Goal: Transaction & Acquisition: Purchase product/service

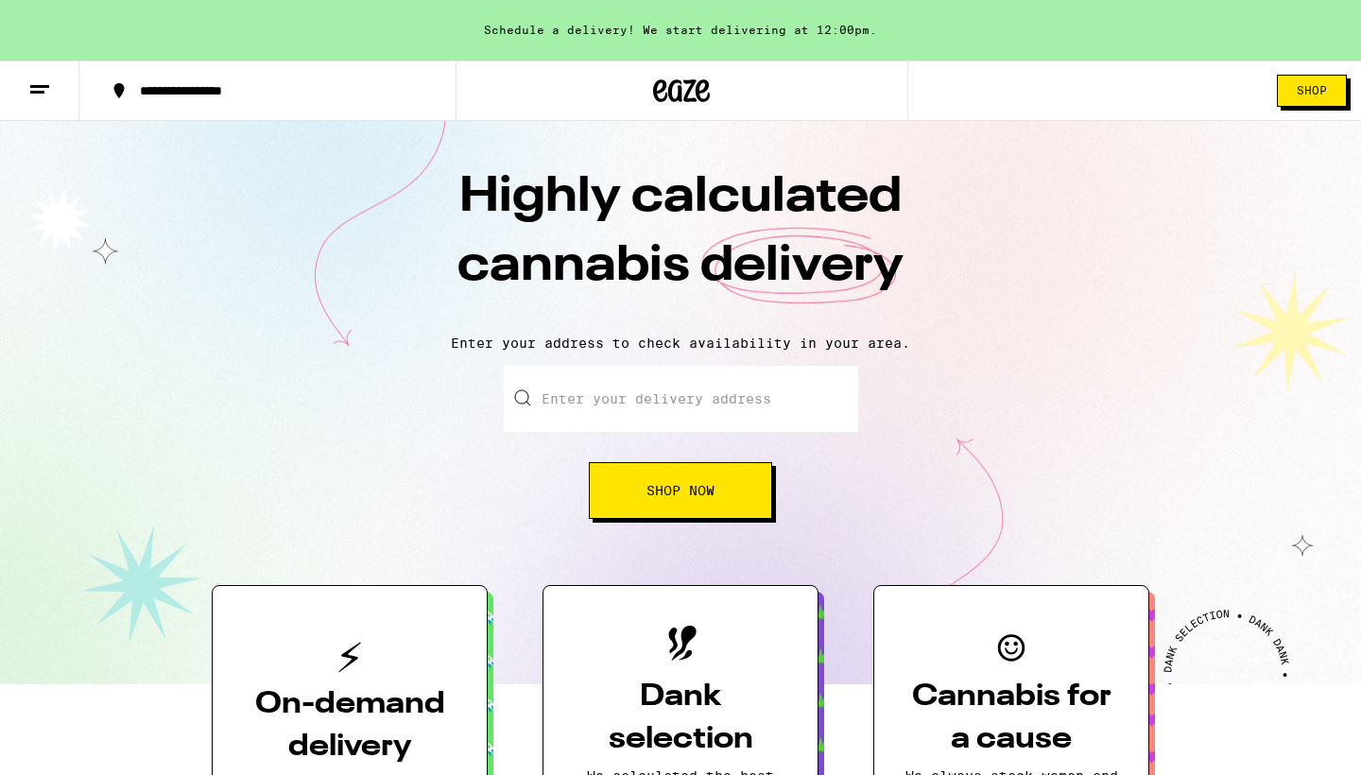
click at [38, 81] on icon at bounding box center [39, 89] width 23 height 23
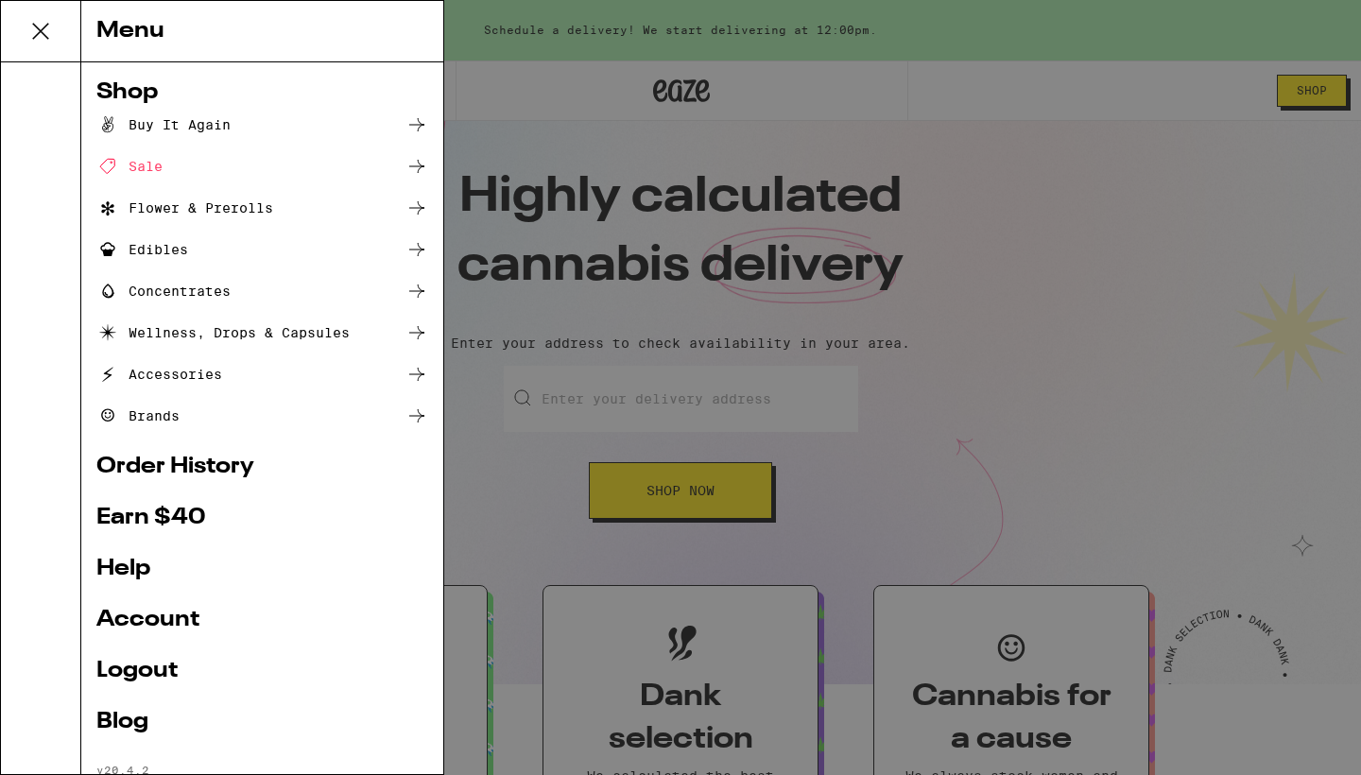
click at [153, 91] on div "Shop" at bounding box center [262, 92] width 332 height 23
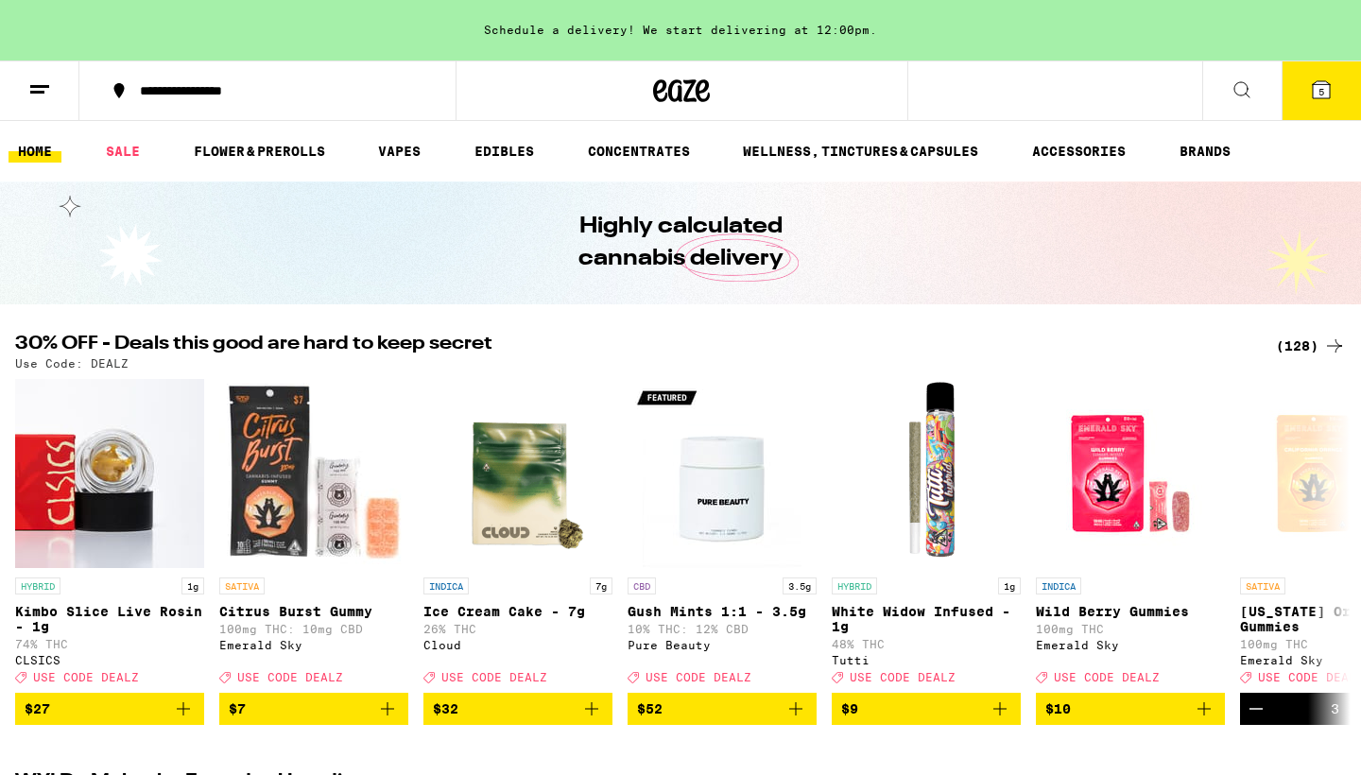
click at [1241, 90] on icon at bounding box center [1241, 89] width 23 height 23
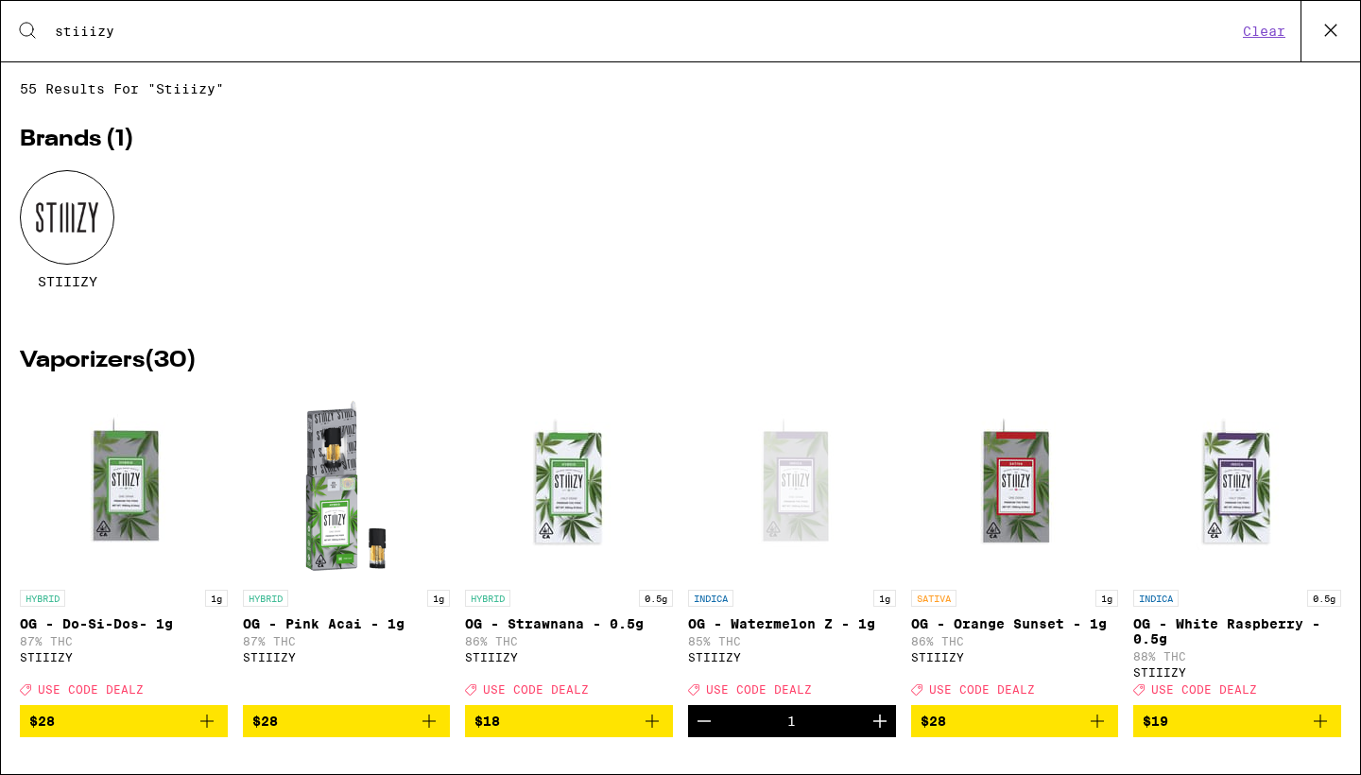
type input "stiiizy"
click at [64, 214] on div at bounding box center [67, 217] width 94 height 94
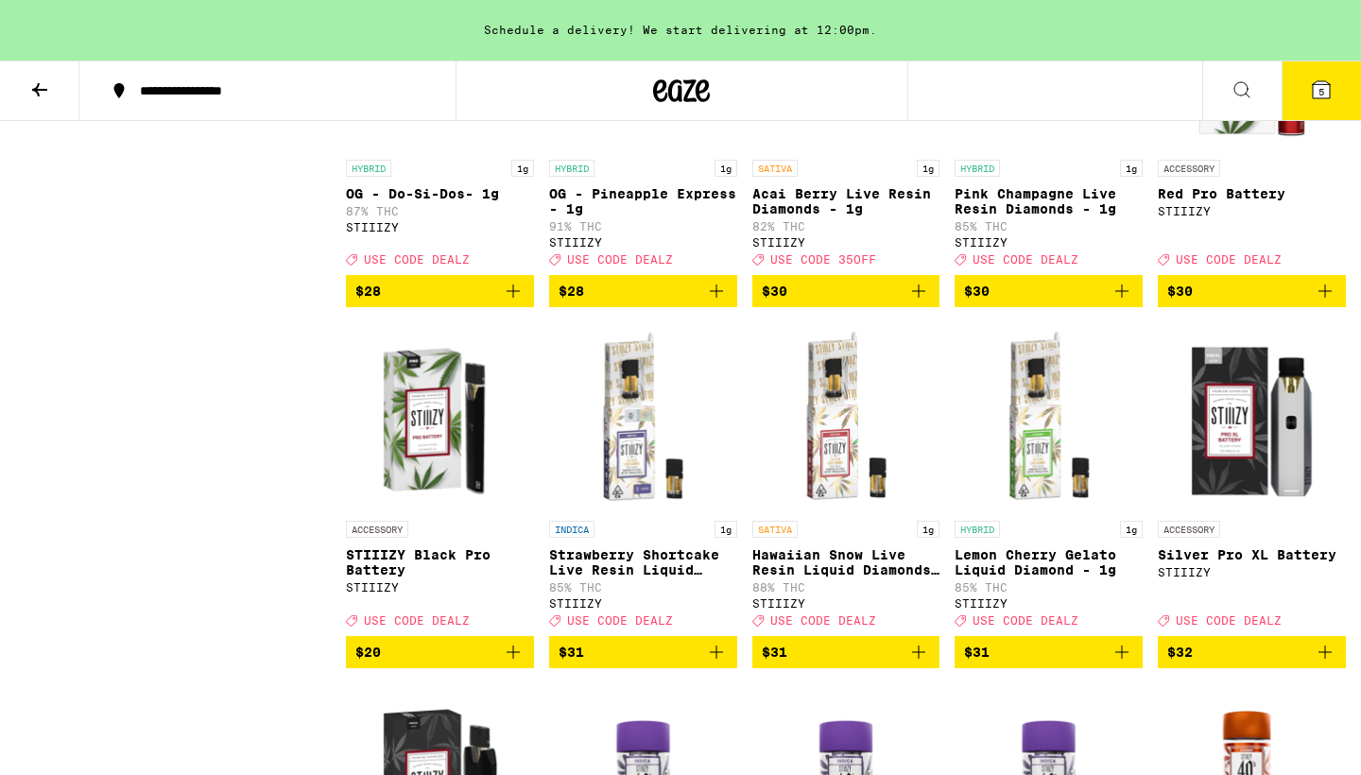
scroll to position [1828, 0]
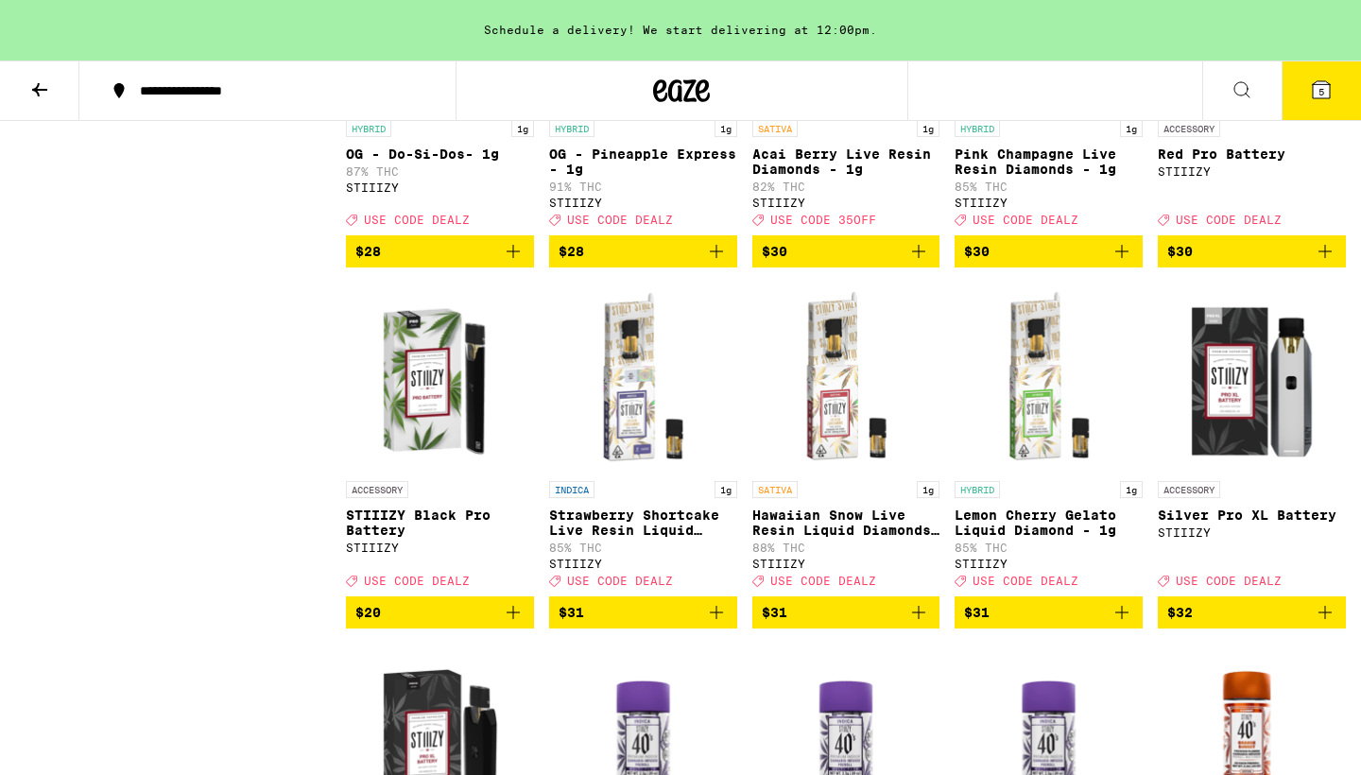
click at [518, 624] on icon "Add to bag" at bounding box center [513, 612] width 23 height 23
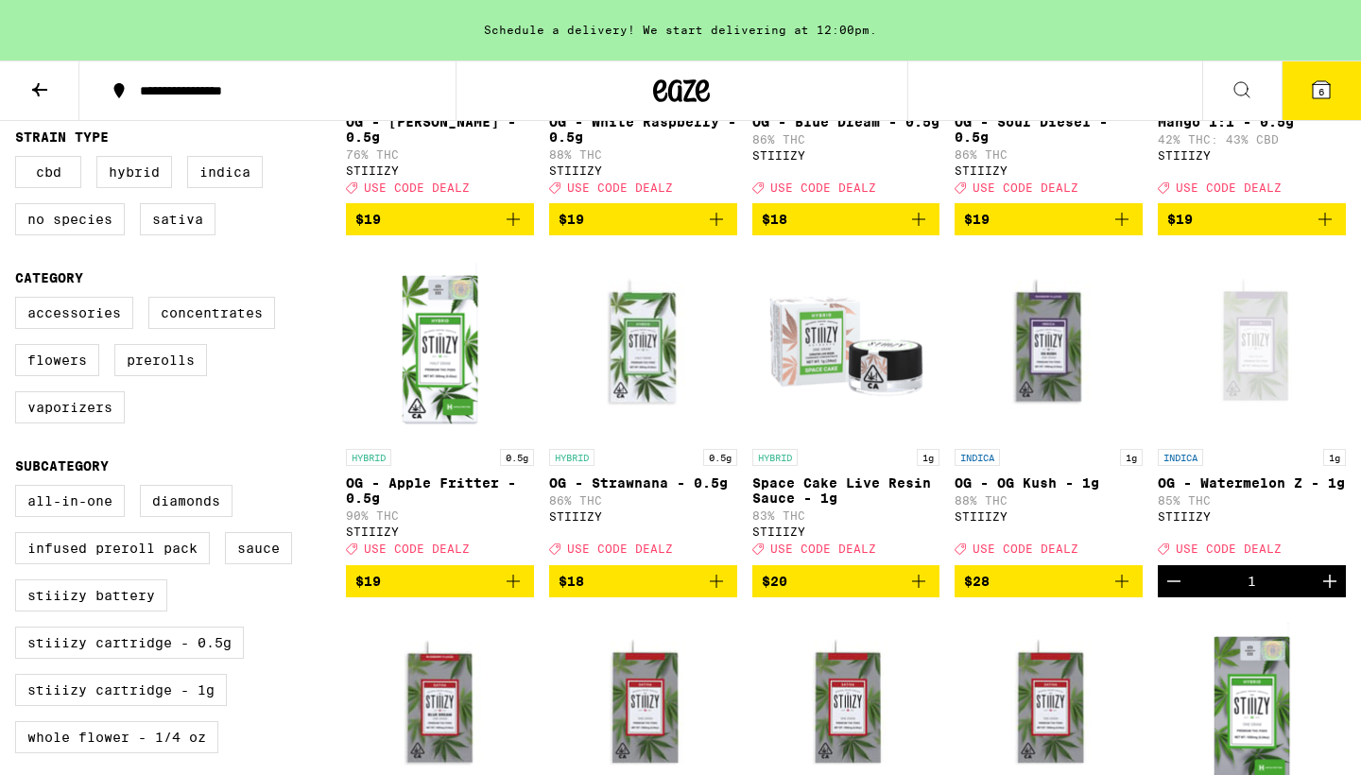
scroll to position [780, 0]
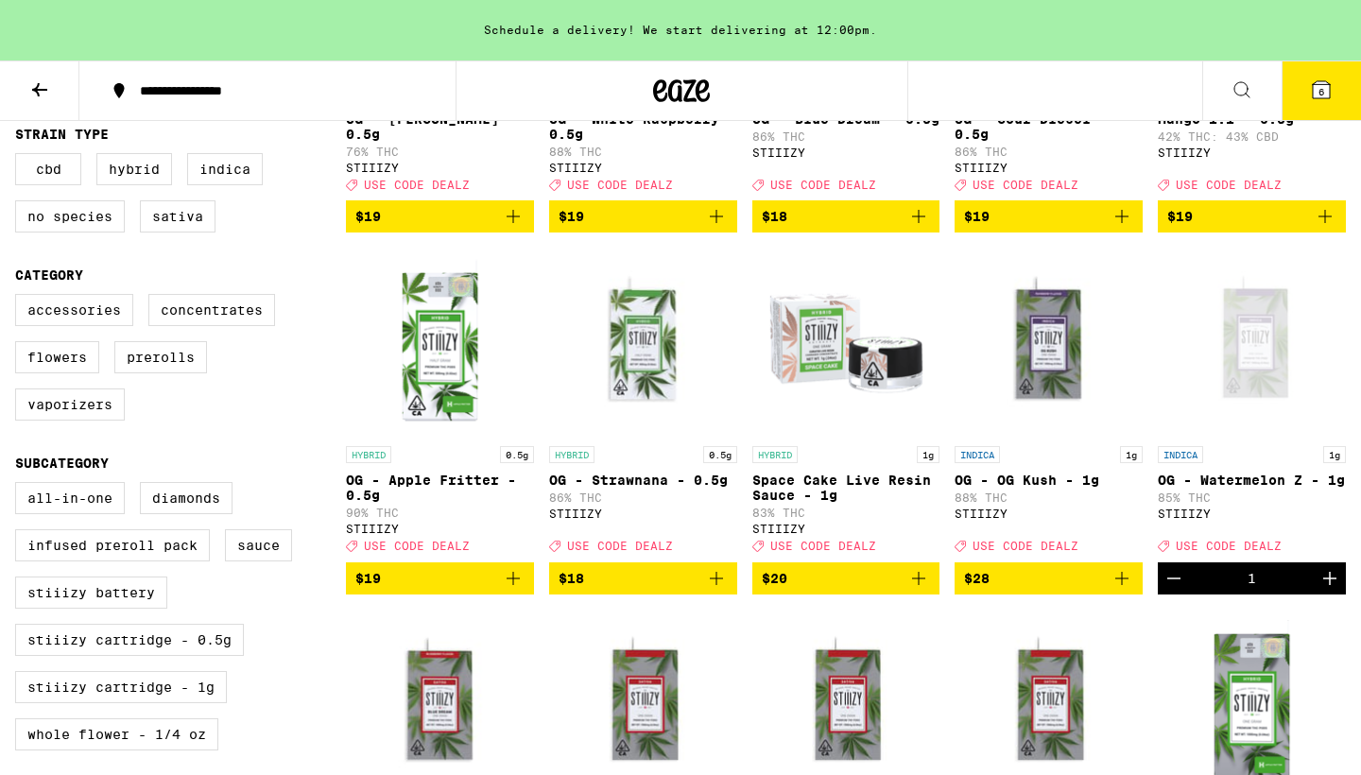
click at [1166, 590] on icon "Decrement" at bounding box center [1173, 578] width 23 height 23
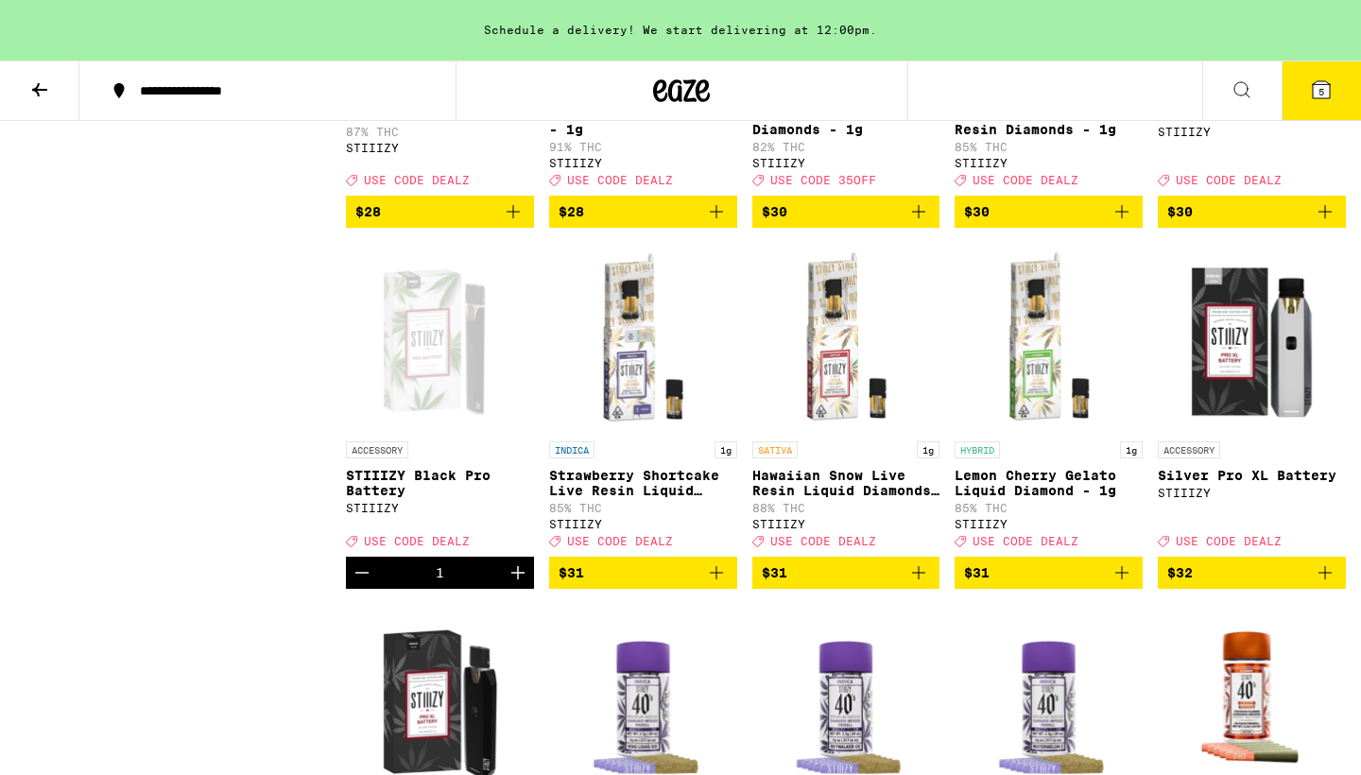
scroll to position [1891, 0]
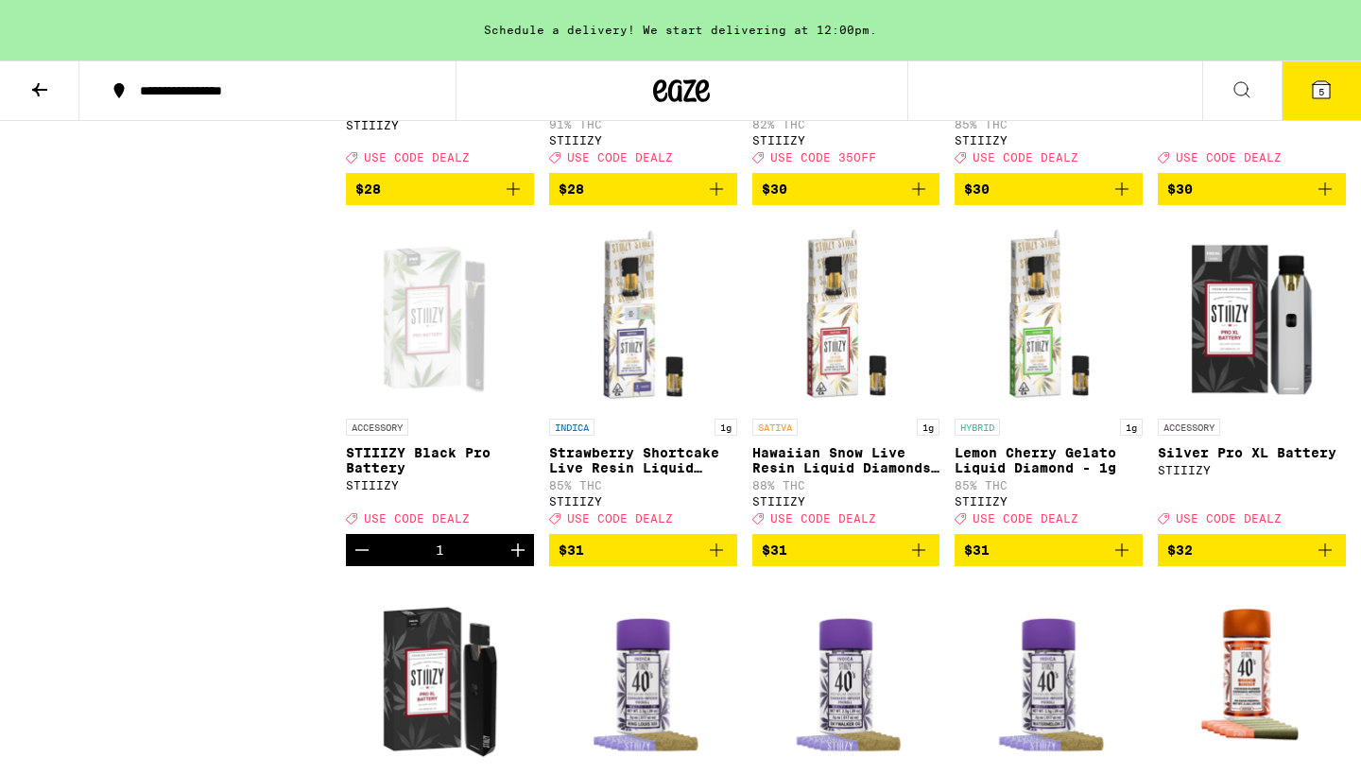
click at [720, 561] on icon "Add to bag" at bounding box center [716, 550] width 23 height 23
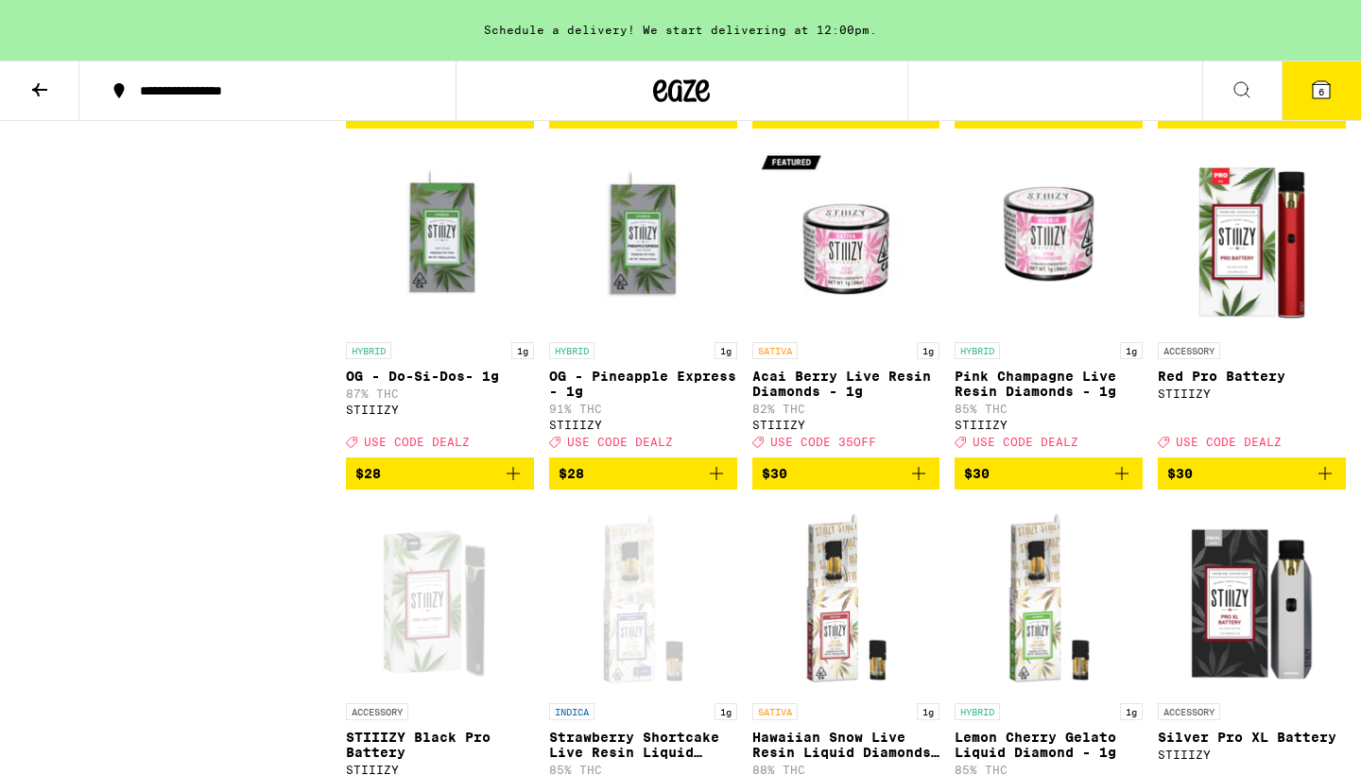
scroll to position [1606, 0]
click at [1321, 93] on span "6" at bounding box center [1321, 91] width 6 height 11
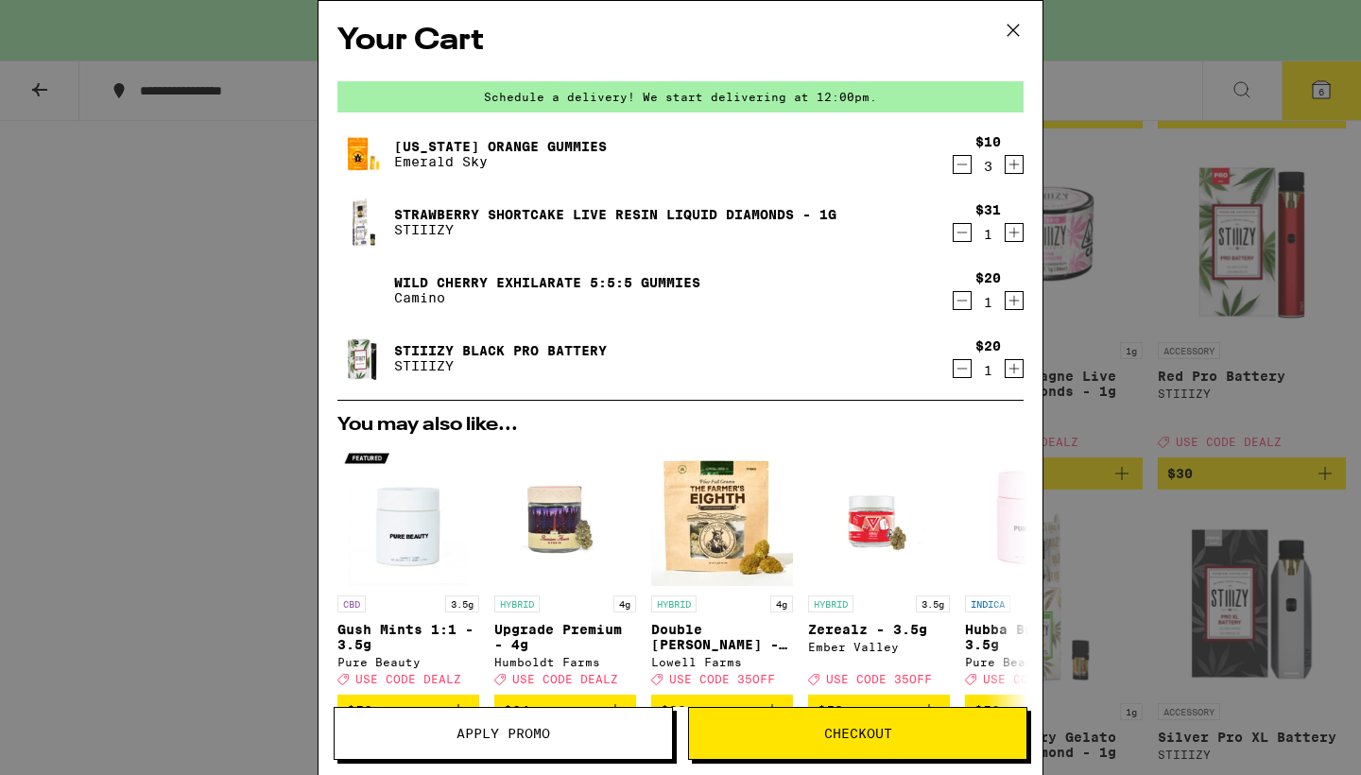
click at [960, 303] on icon "Decrement" at bounding box center [961, 300] width 17 height 23
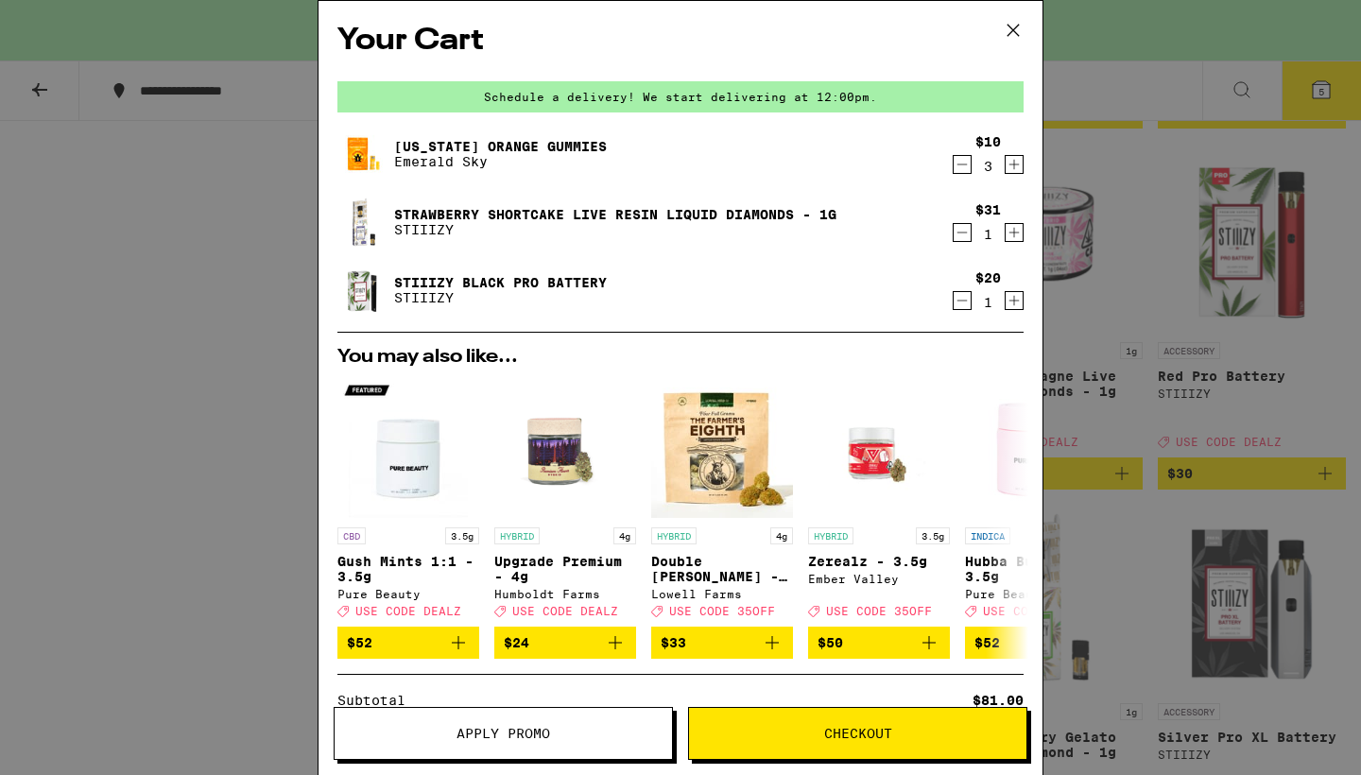
click at [964, 163] on icon "Decrement" at bounding box center [961, 164] width 17 height 23
click at [956, 163] on icon "Decrement" at bounding box center [961, 164] width 17 height 23
click at [953, 164] on icon "Decrement" at bounding box center [961, 164] width 17 height 23
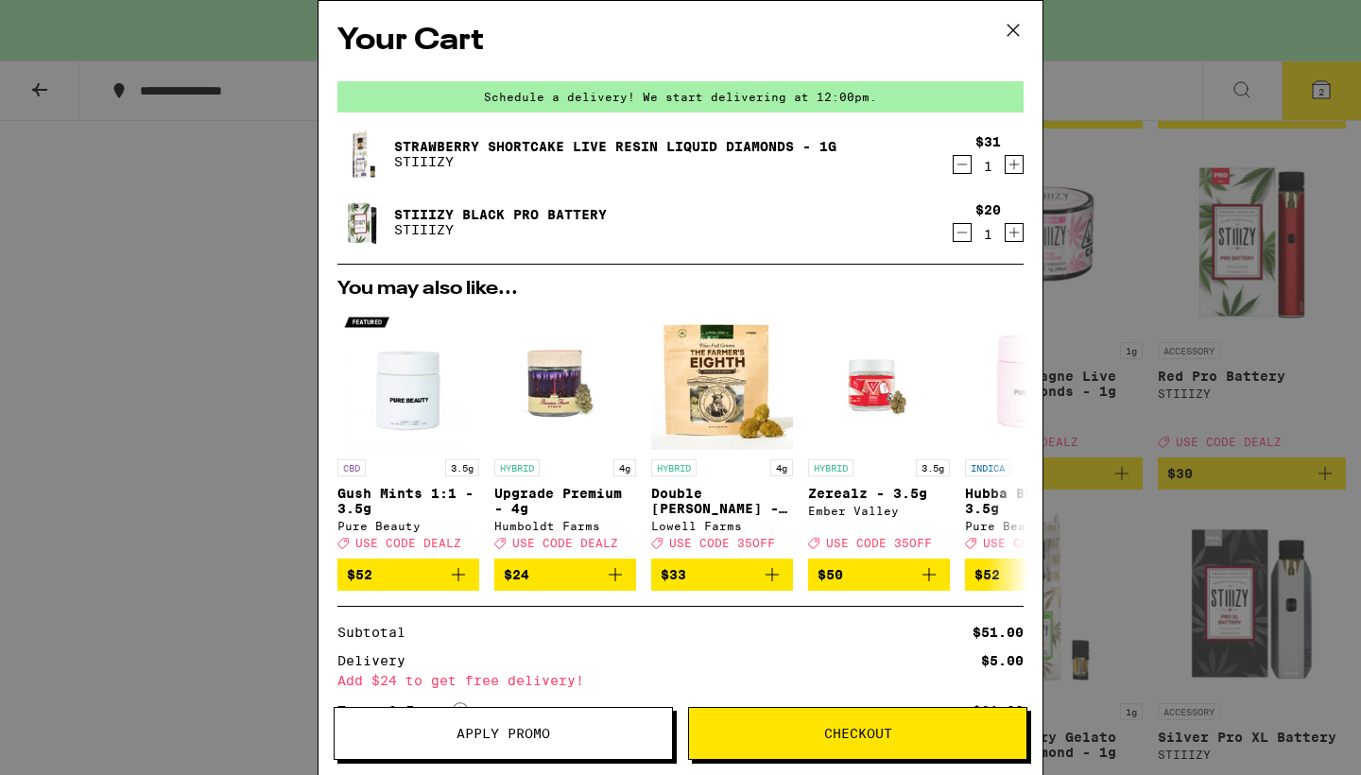
click at [1018, 18] on icon at bounding box center [1013, 30] width 28 height 28
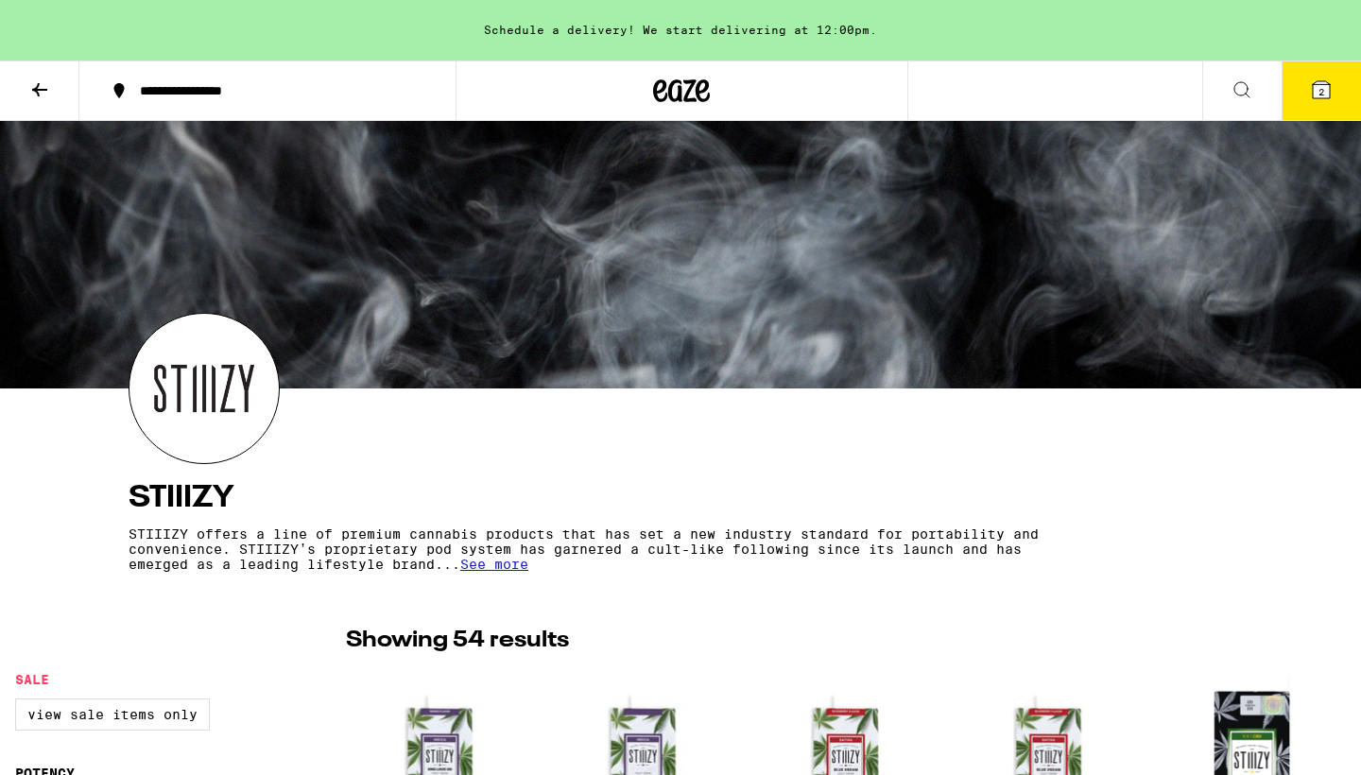
click at [43, 93] on icon at bounding box center [39, 89] width 23 height 23
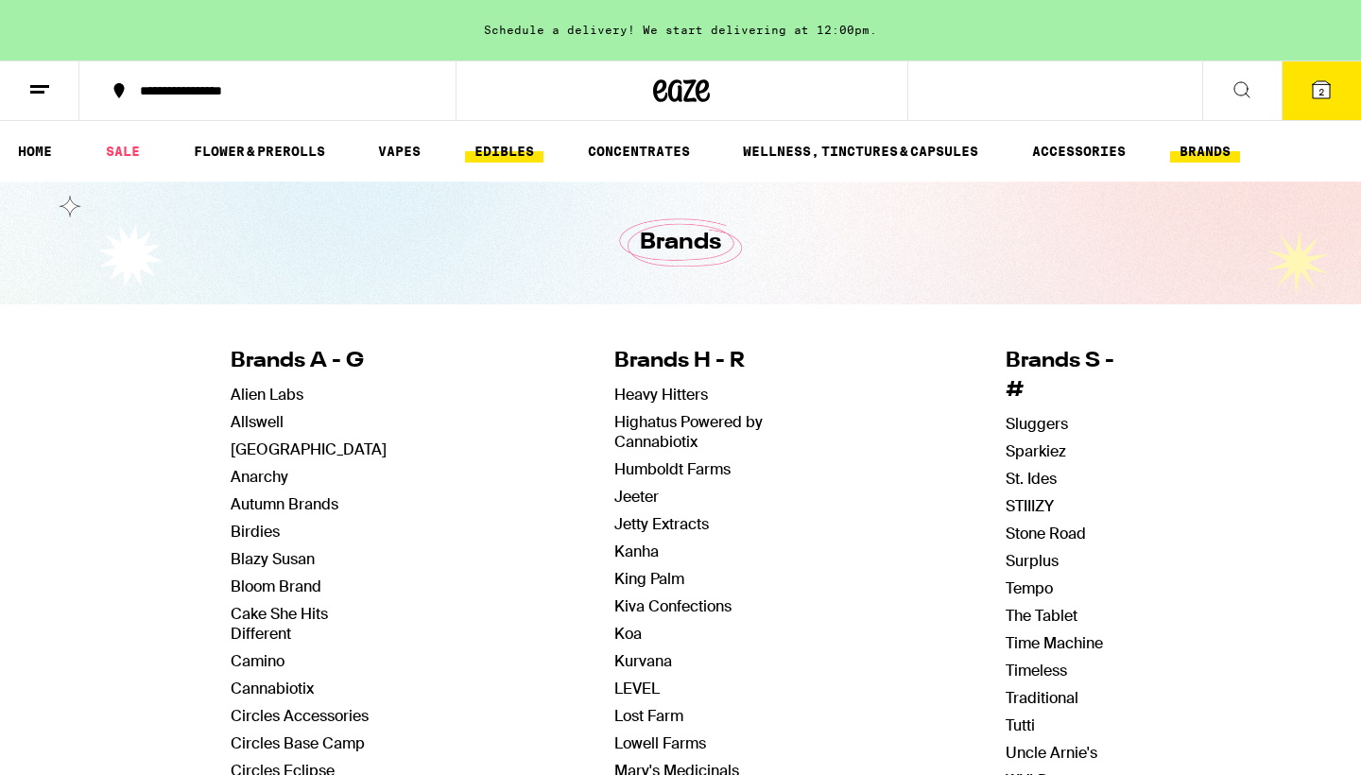
click at [511, 153] on link "EDIBLES" at bounding box center [504, 151] width 78 height 23
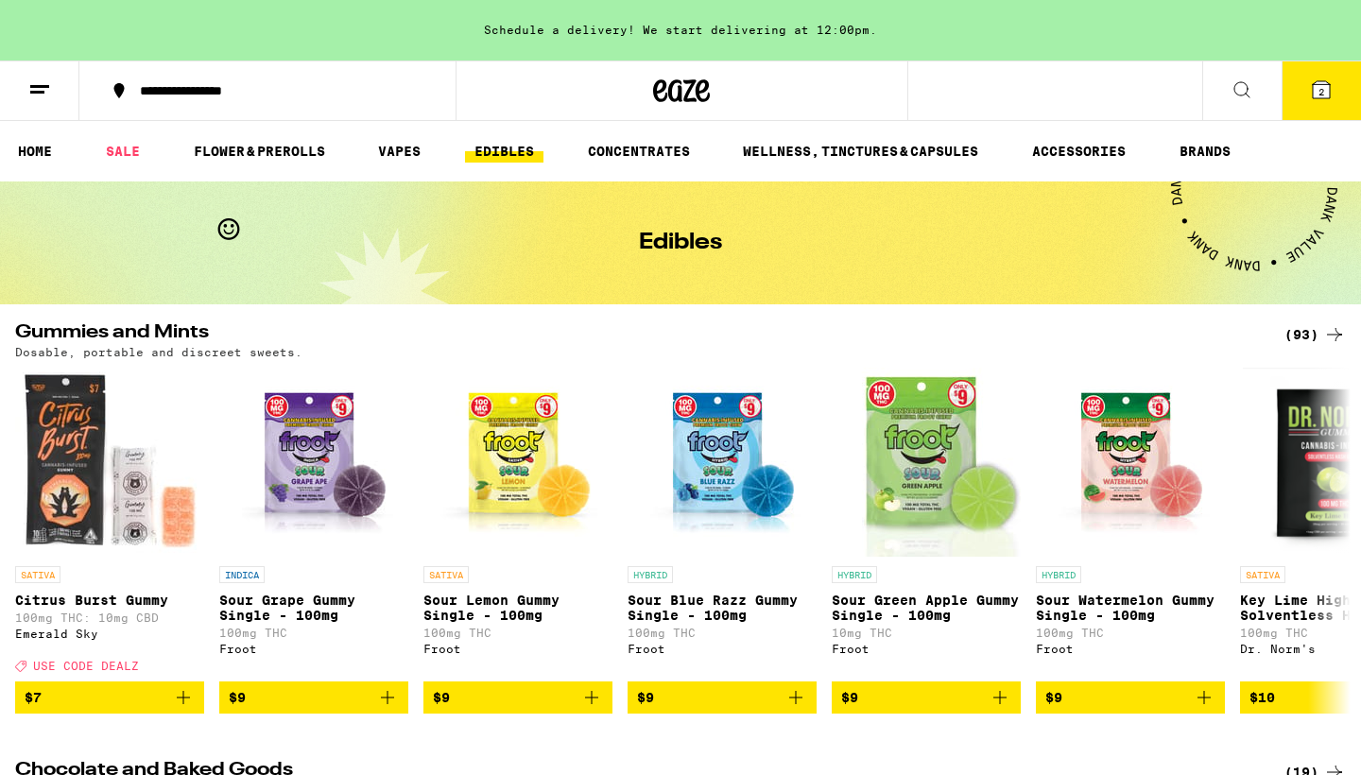
click at [27, 87] on button at bounding box center [39, 91] width 79 height 60
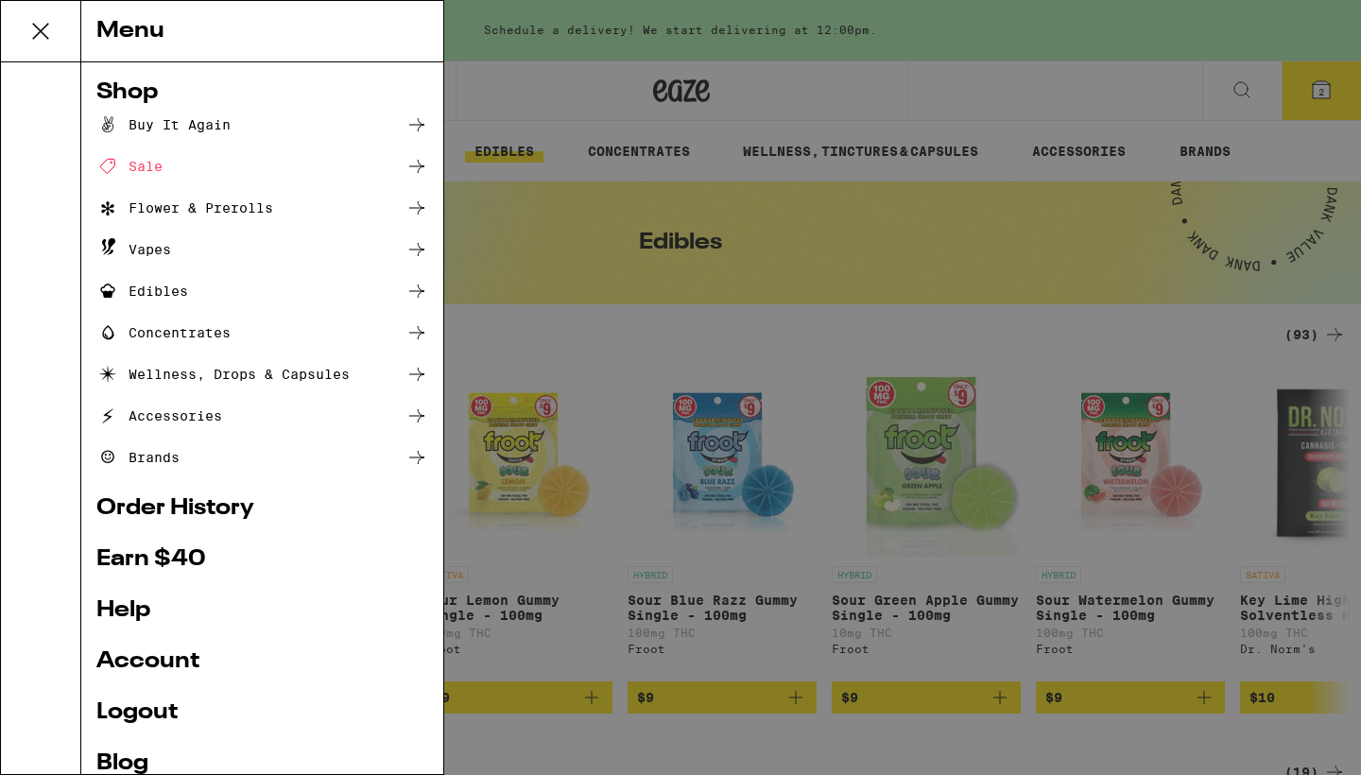
click at [167, 129] on div "Buy It Again" at bounding box center [163, 124] width 134 height 23
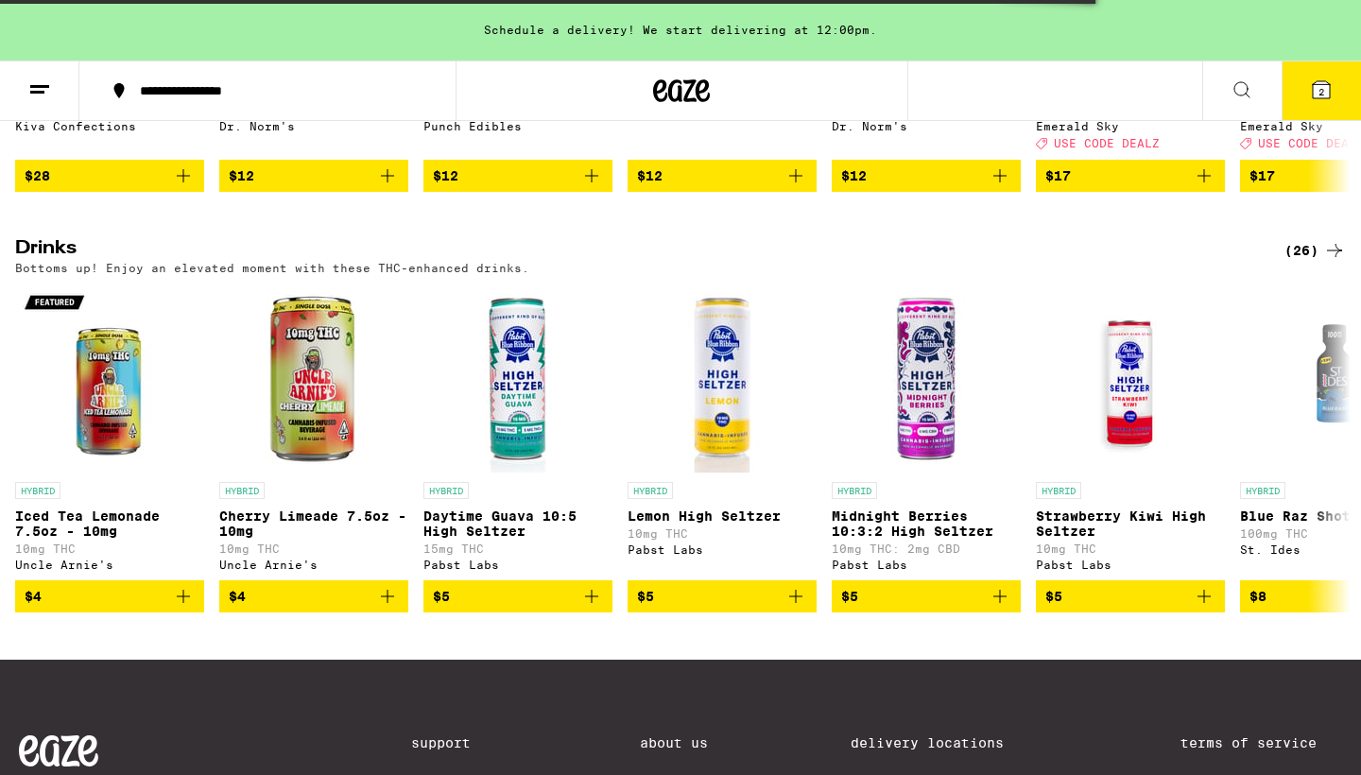
scroll to position [983, 1]
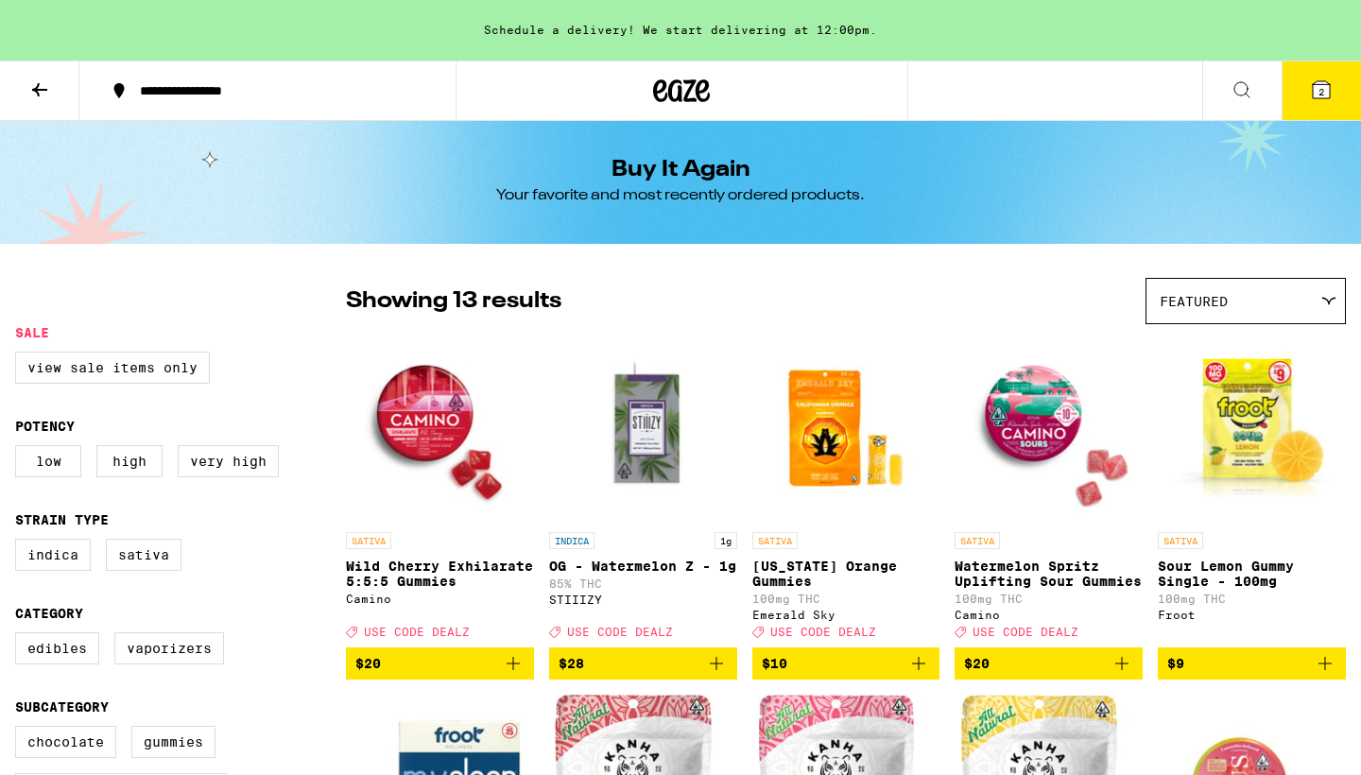
click at [36, 80] on icon at bounding box center [39, 89] width 23 height 23
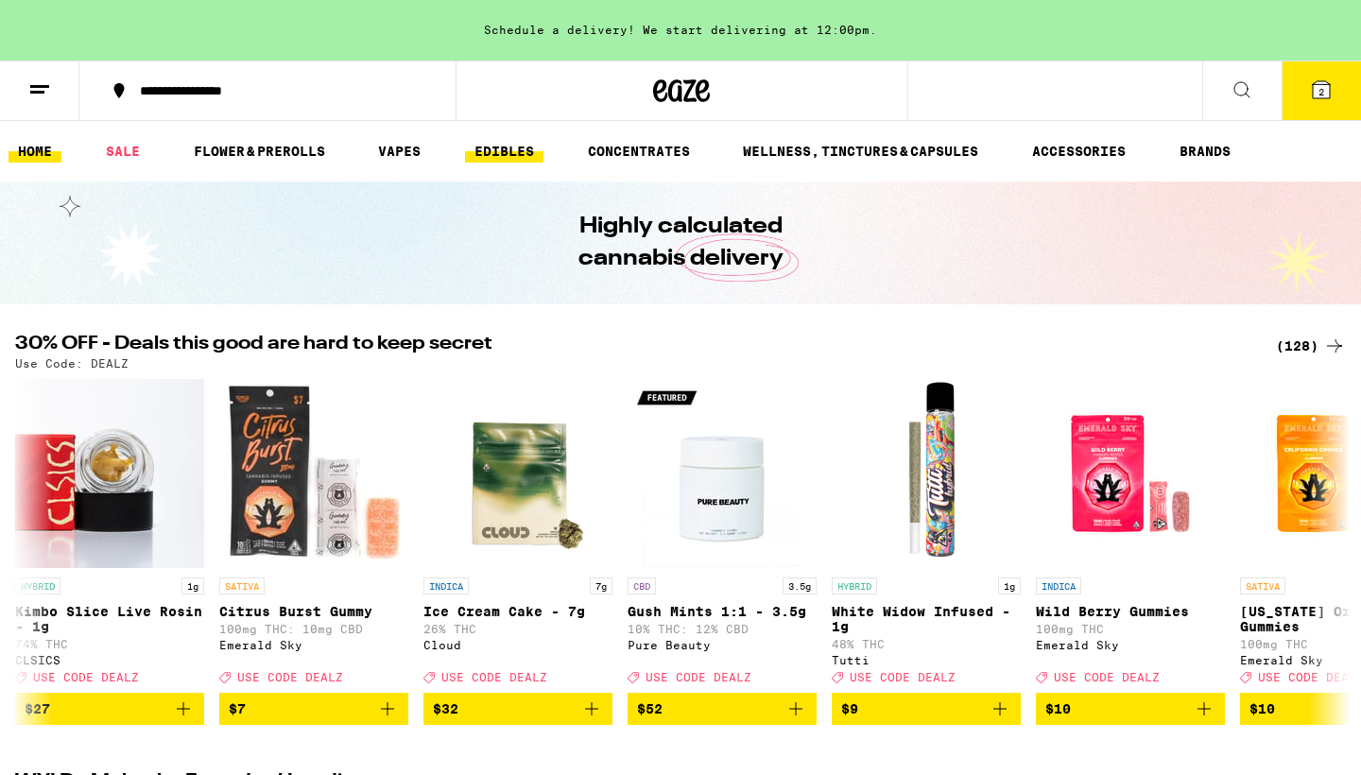
click at [513, 149] on link "EDIBLES" at bounding box center [504, 151] width 78 height 23
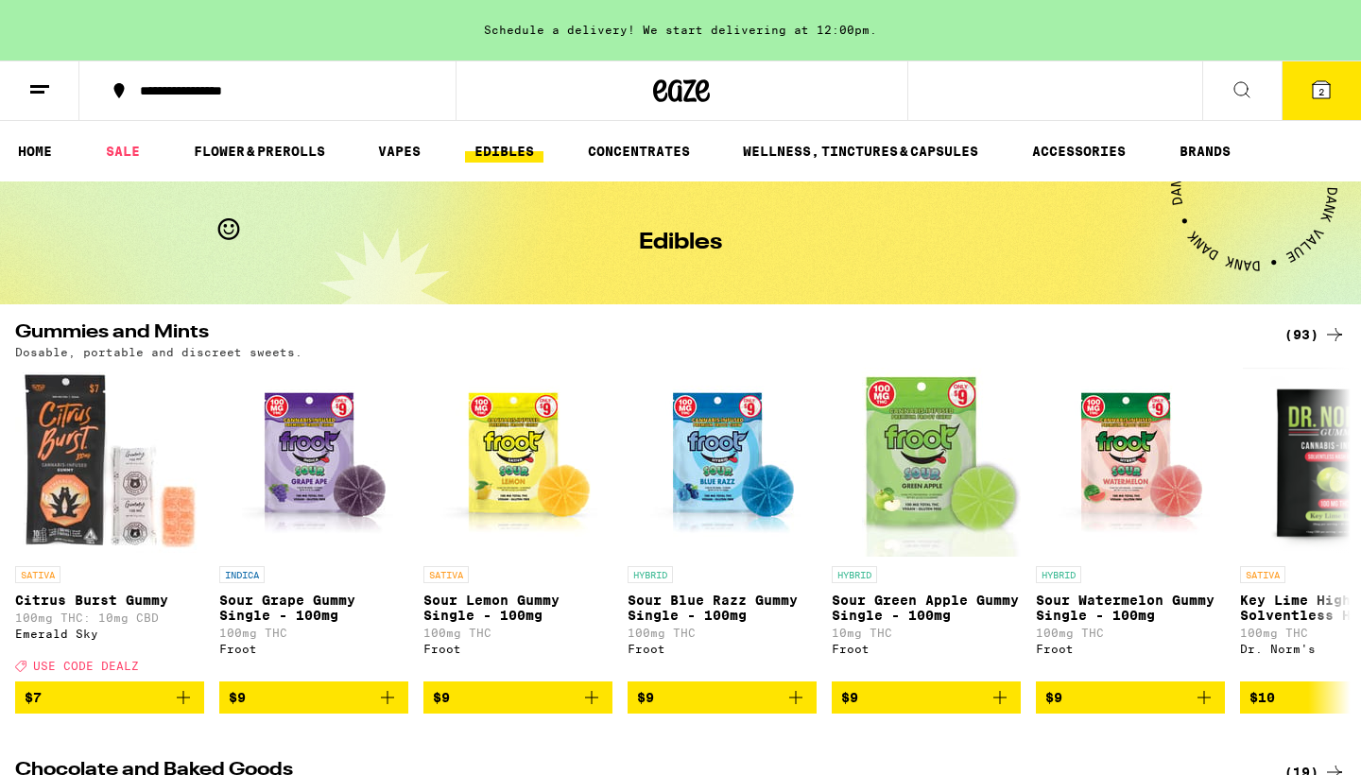
click at [1234, 79] on icon at bounding box center [1241, 89] width 23 height 23
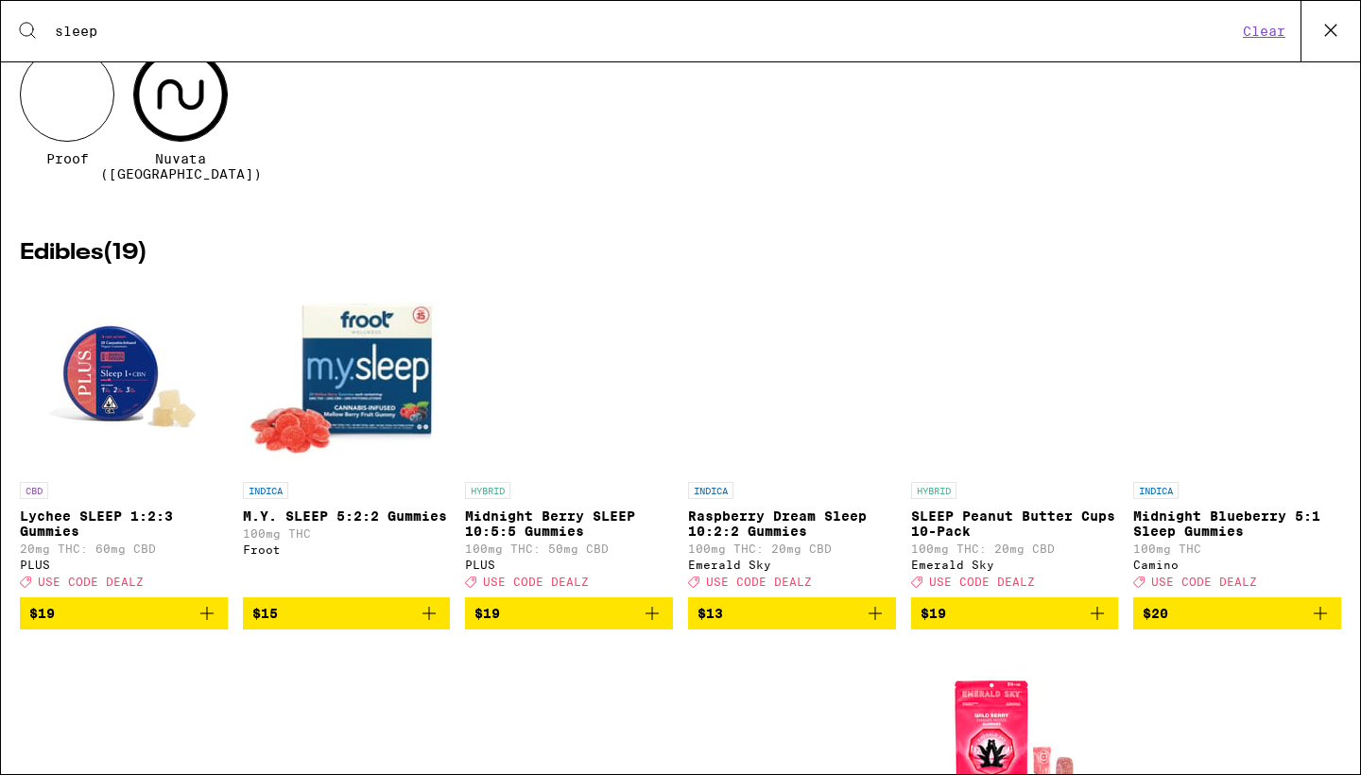
scroll to position [133, 0]
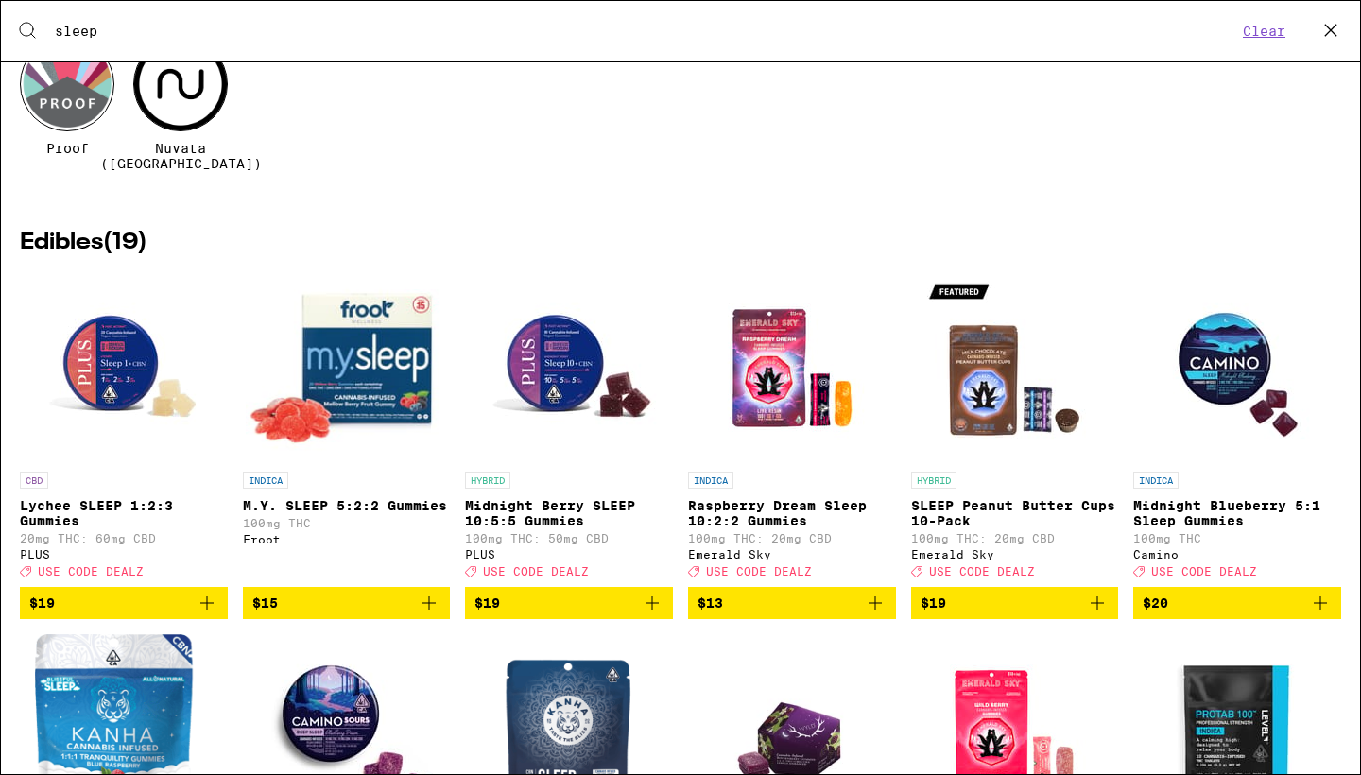
type input "sleep"
click at [423, 597] on icon "Add to bag" at bounding box center [429, 603] width 23 height 23
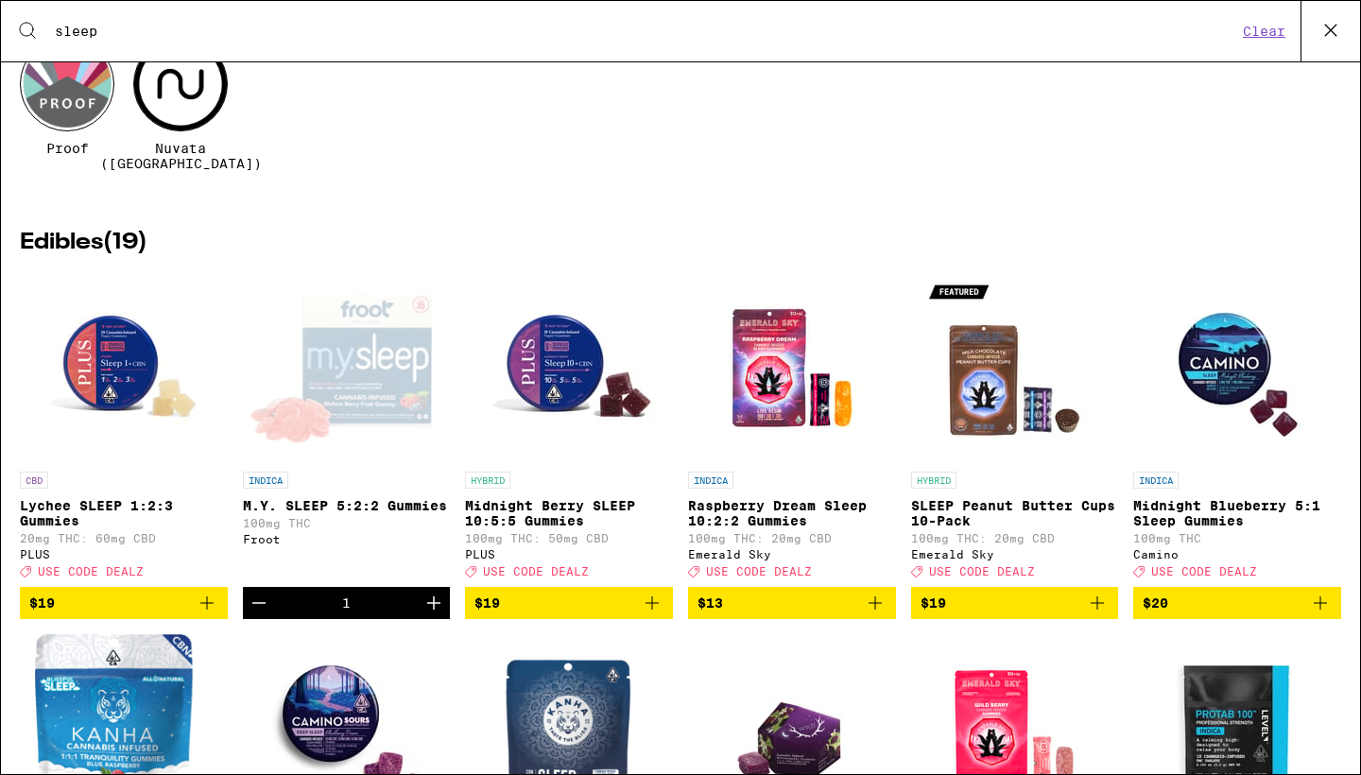
click at [433, 599] on icon "Increment" at bounding box center [433, 603] width 23 height 23
click at [1323, 29] on icon at bounding box center [1330, 30] width 28 height 28
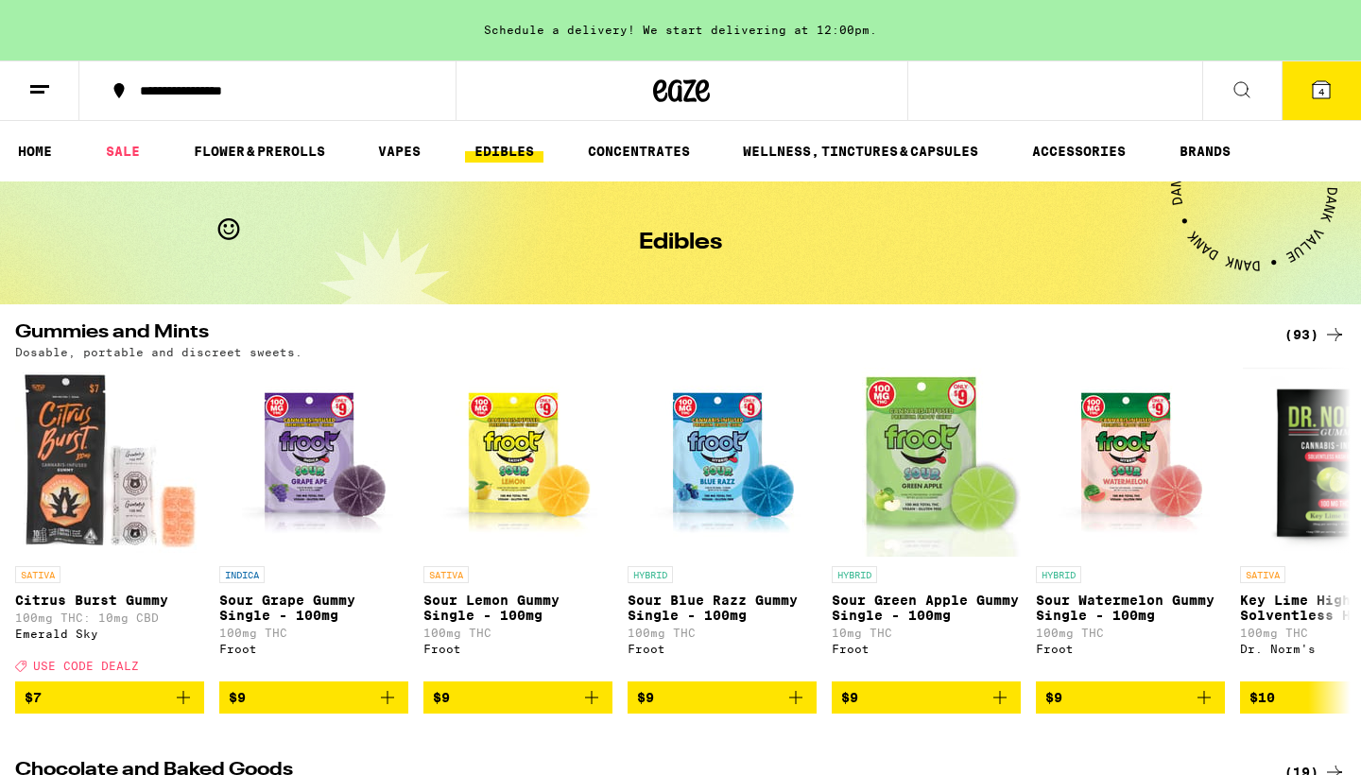
scroll to position [0, 0]
click at [1319, 80] on icon at bounding box center [1321, 89] width 23 height 23
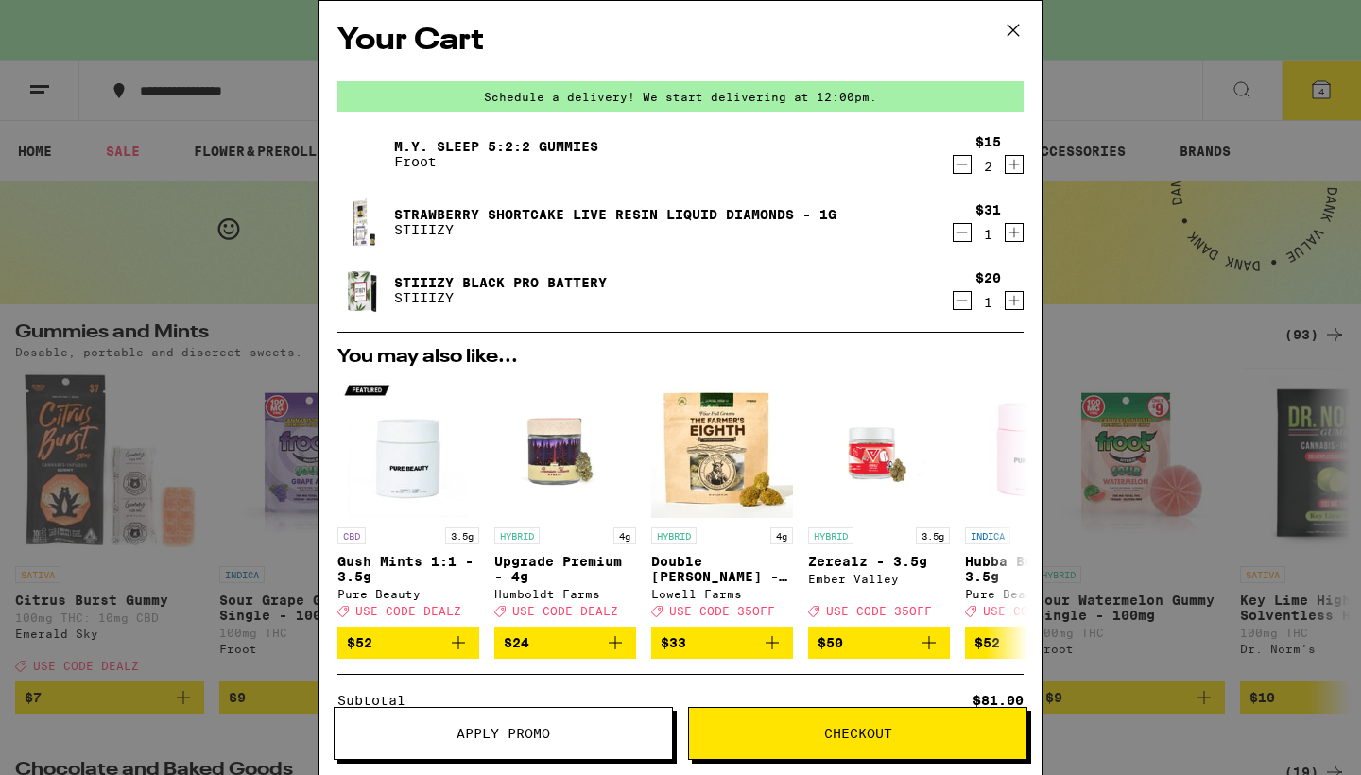
click at [961, 165] on icon "Decrement" at bounding box center [961, 164] width 17 height 23
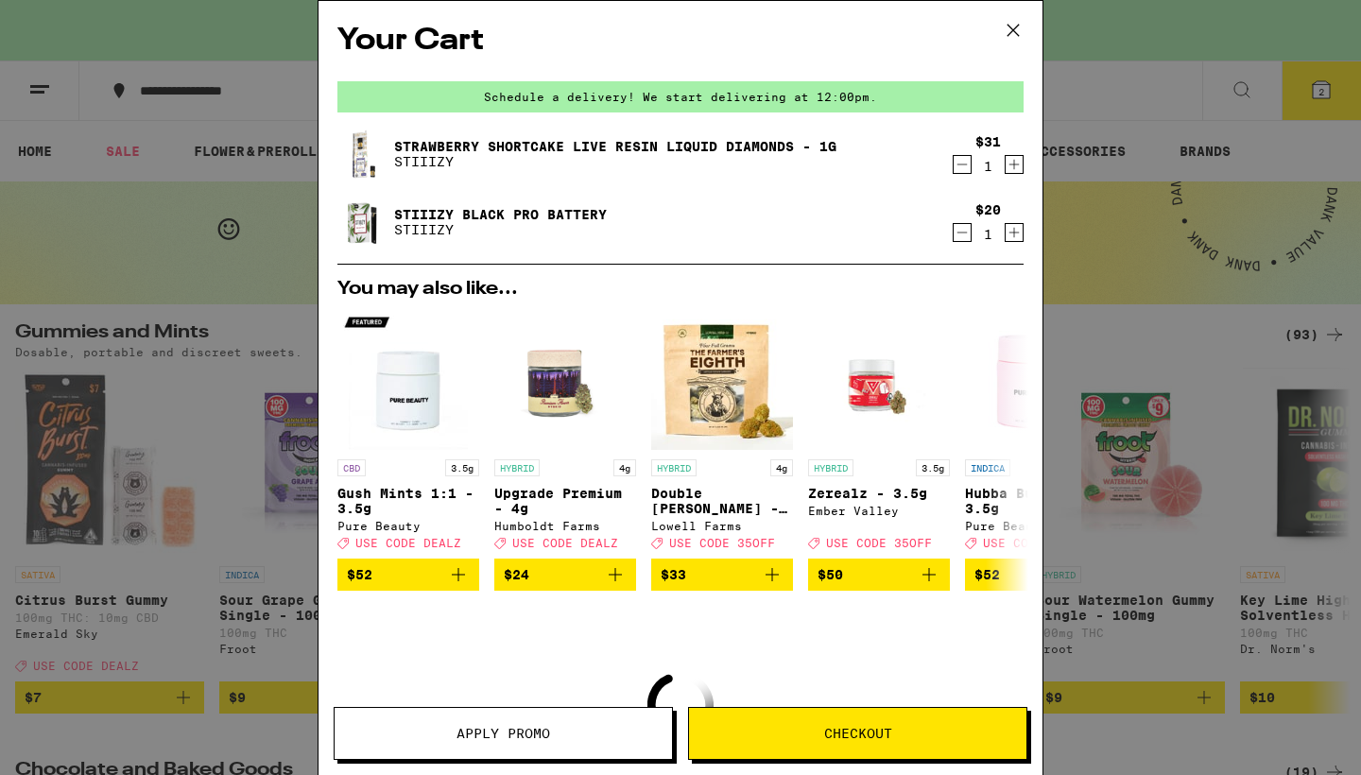
click at [959, 163] on icon "Decrement" at bounding box center [961, 164] width 17 height 23
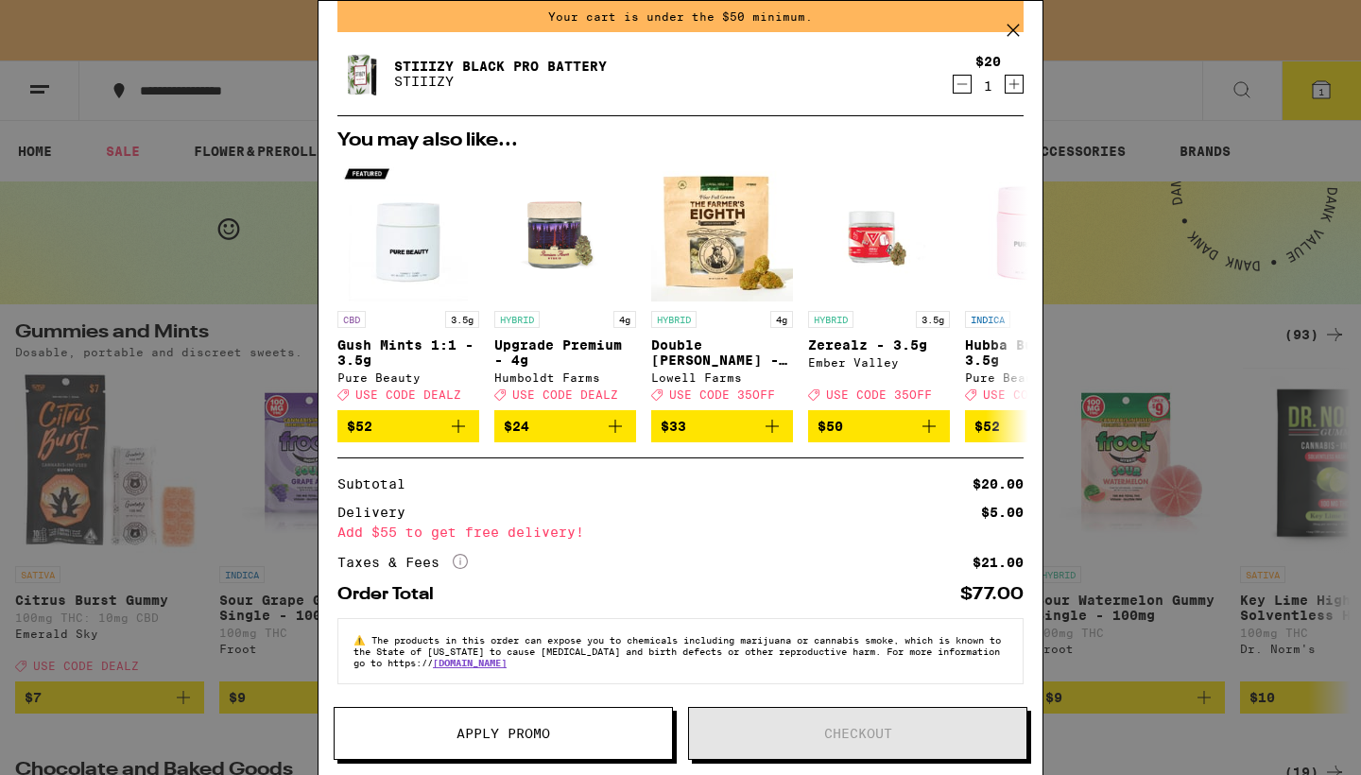
scroll to position [94, 0]
click at [818, 512] on div "Delivery $5.00" at bounding box center [680, 512] width 686 height 13
click at [677, 607] on div "Your Cart Your cart is under the $50 minimum. STIIIZY Black Pro Battery STIIIZY…" at bounding box center [680, 359] width 724 height 717
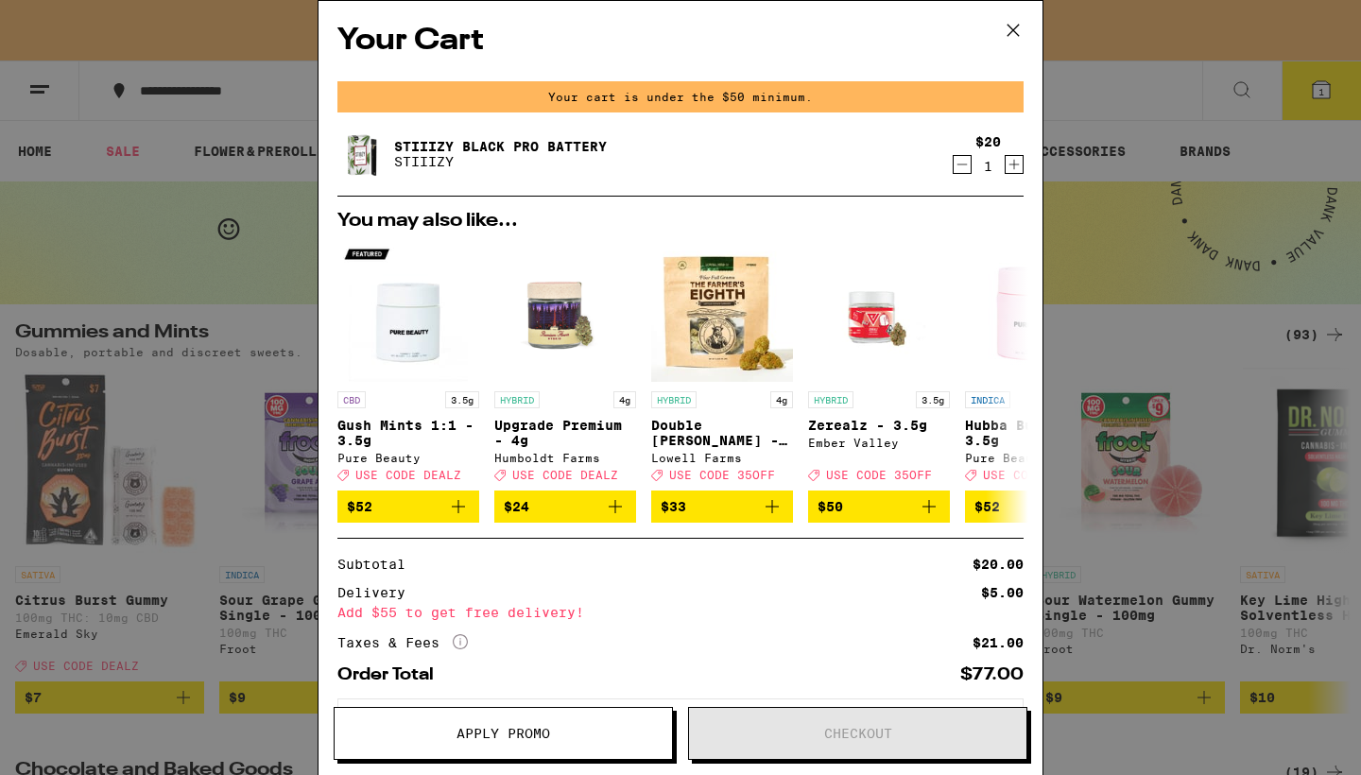
click at [1009, 25] on icon at bounding box center [1013, 30] width 28 height 28
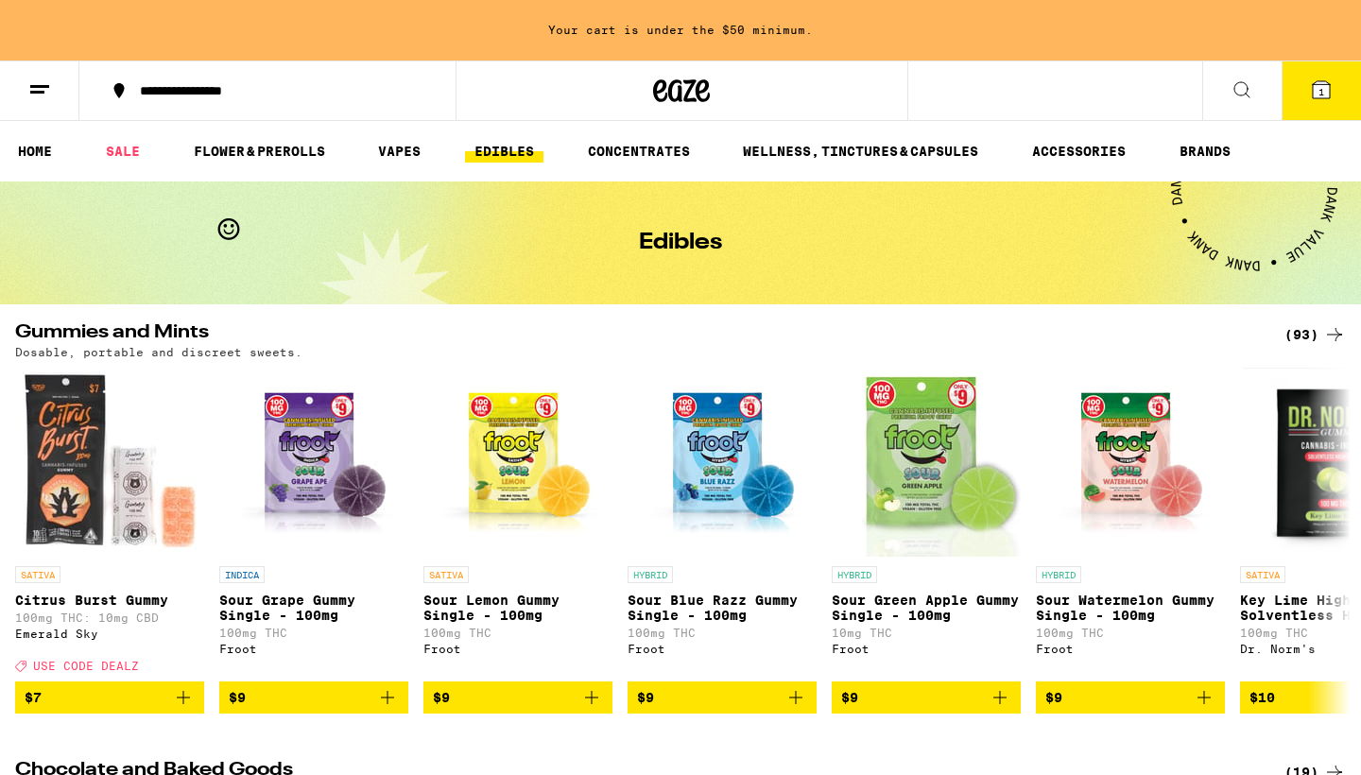
click at [1251, 90] on icon at bounding box center [1241, 89] width 23 height 23
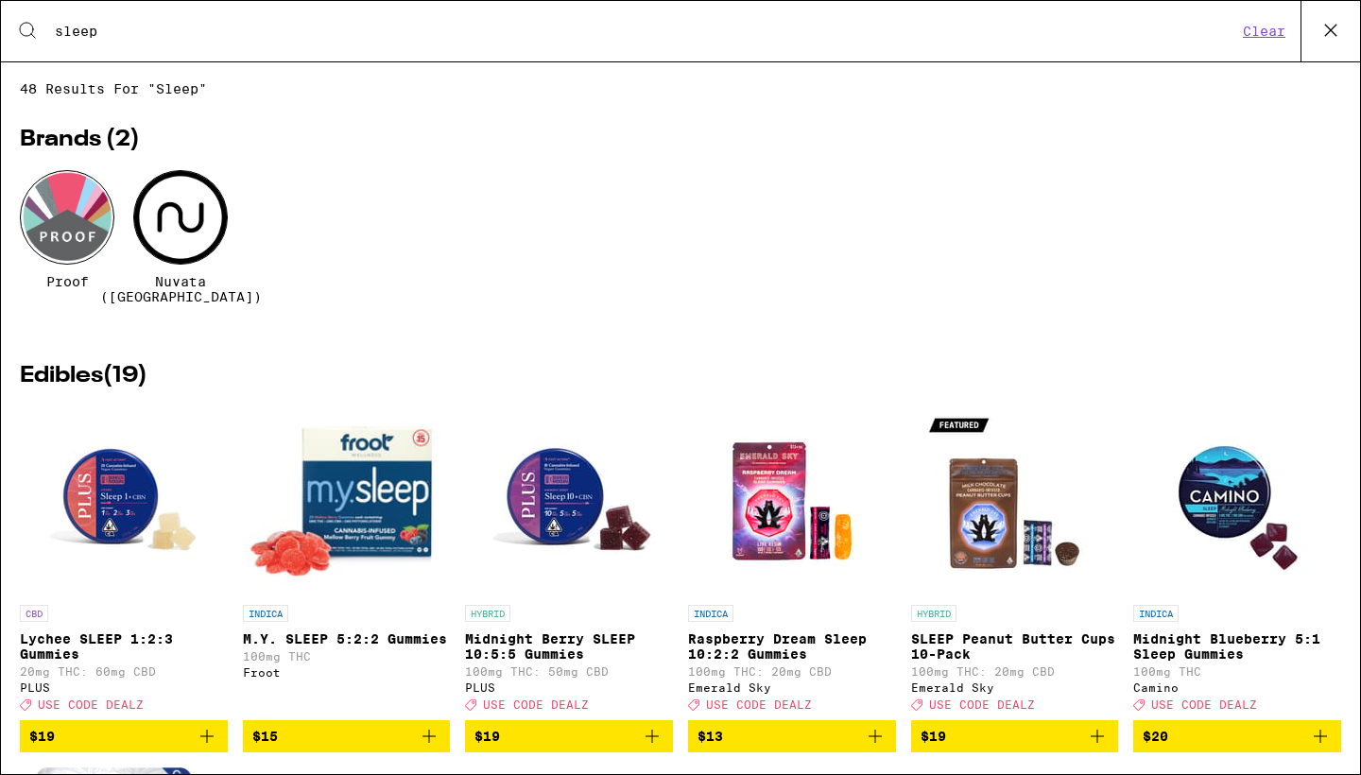
type input "sleep"
click at [436, 734] on icon "Add to bag" at bounding box center [429, 736] width 23 height 23
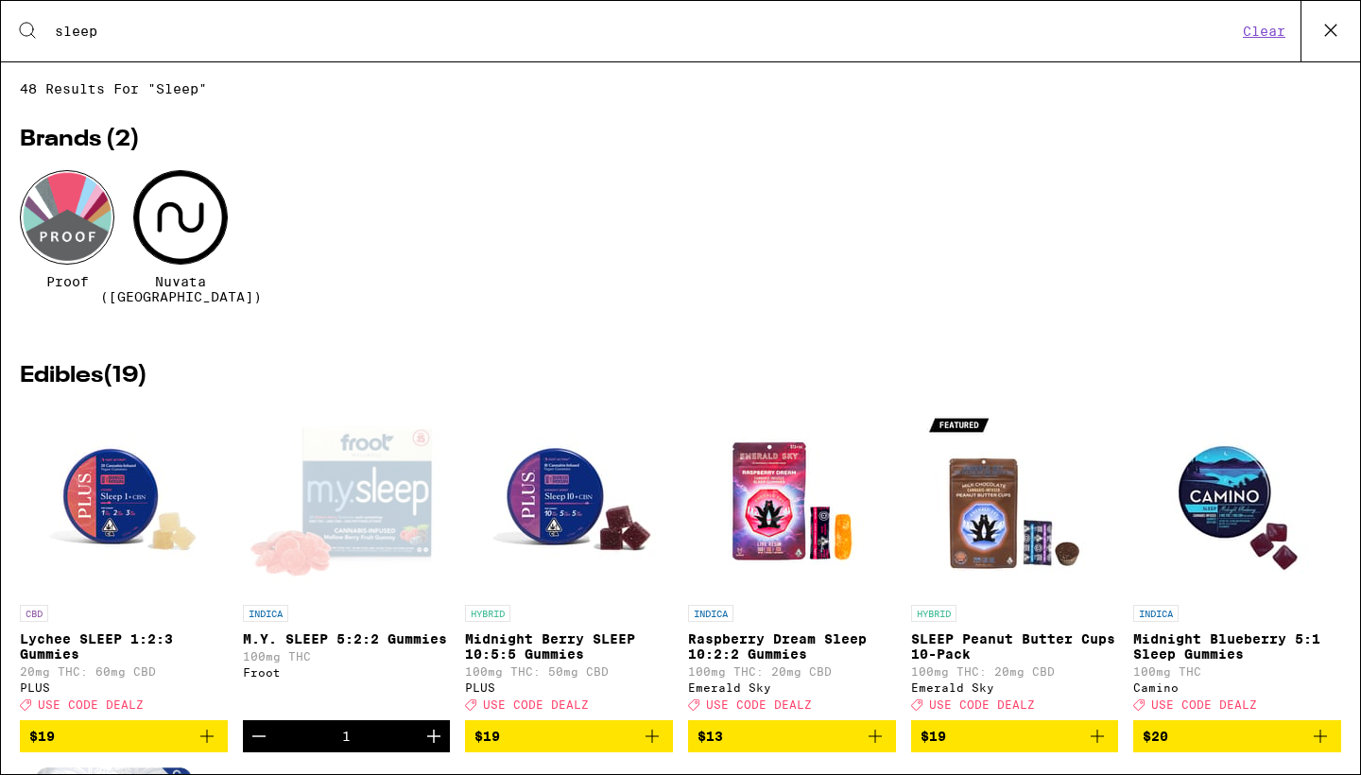
click at [436, 734] on icon "Increment" at bounding box center [433, 736] width 23 height 23
click at [1332, 34] on icon at bounding box center [1330, 30] width 28 height 28
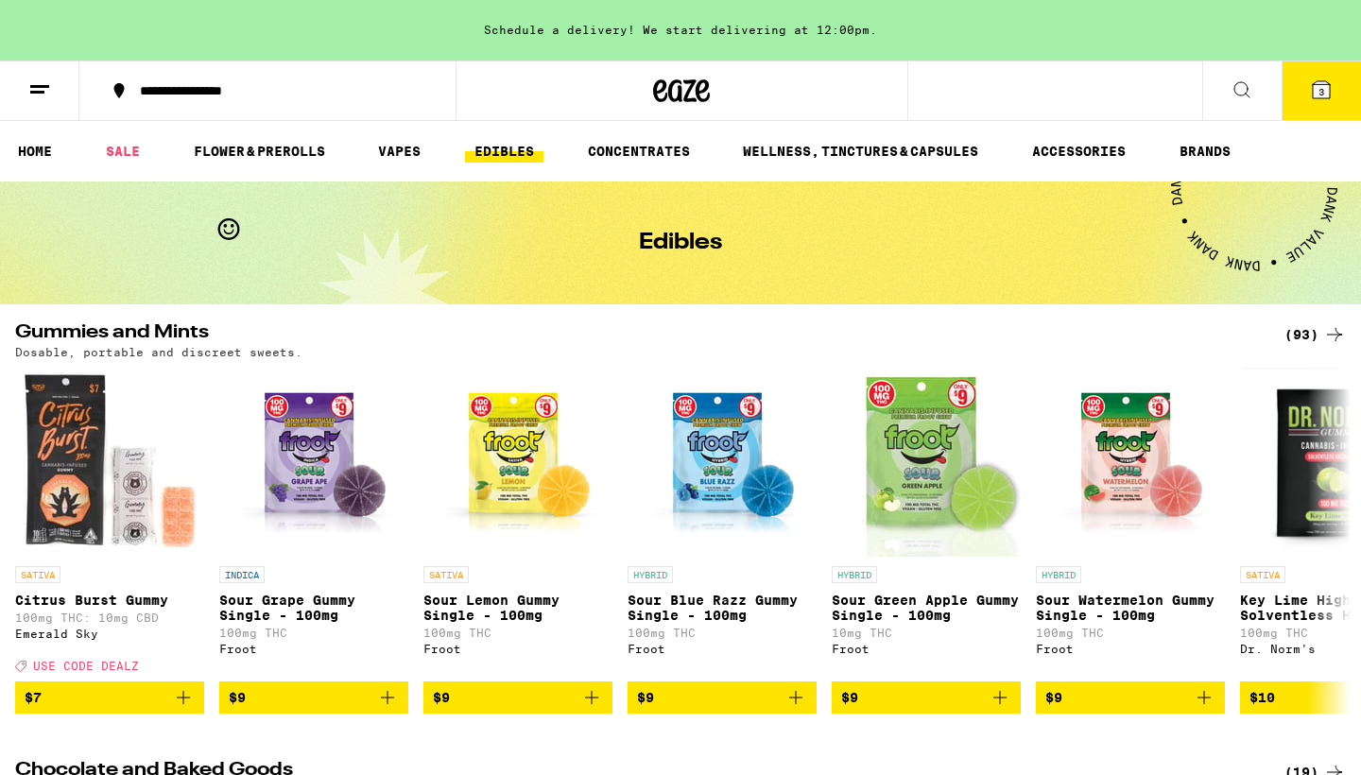
click at [1317, 93] on icon at bounding box center [1320, 89] width 17 height 17
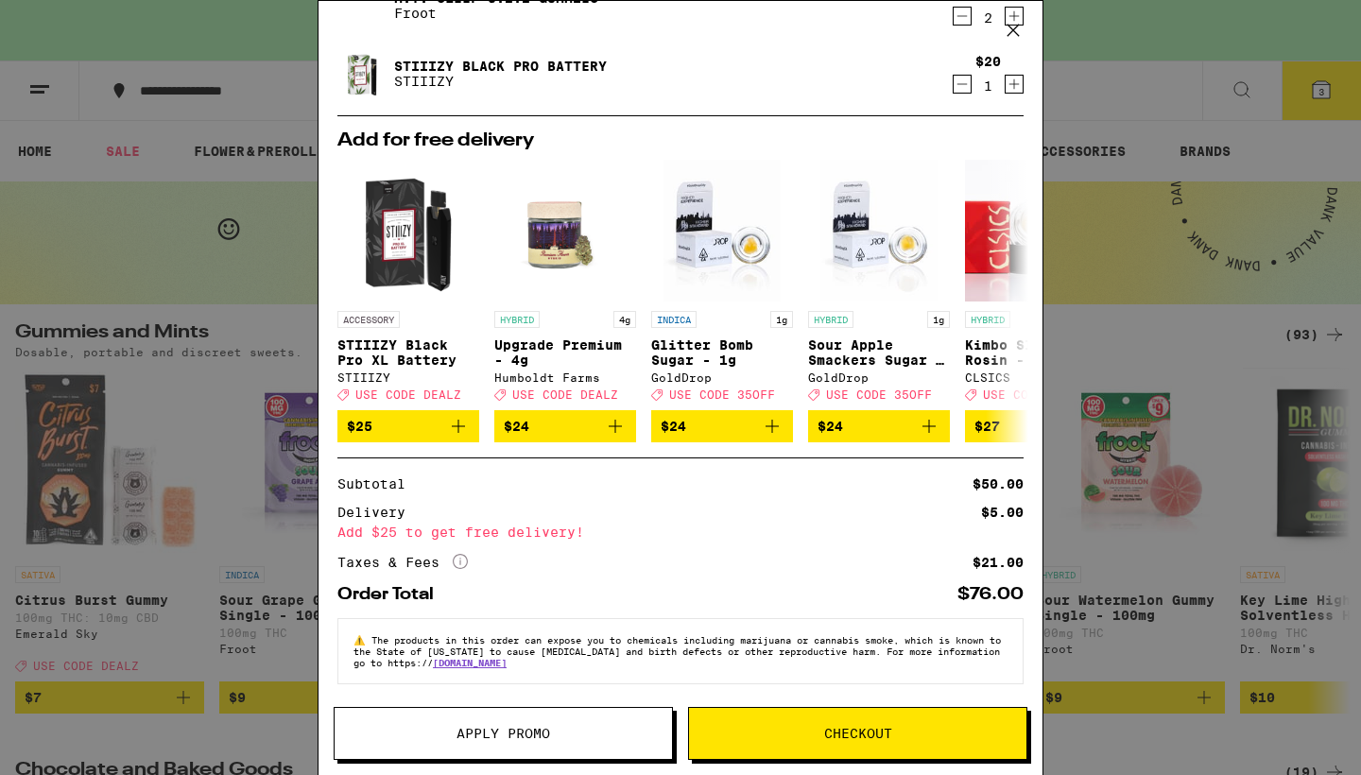
scroll to position [162, 0]
click at [1013, 28] on icon at bounding box center [1013, 30] width 28 height 28
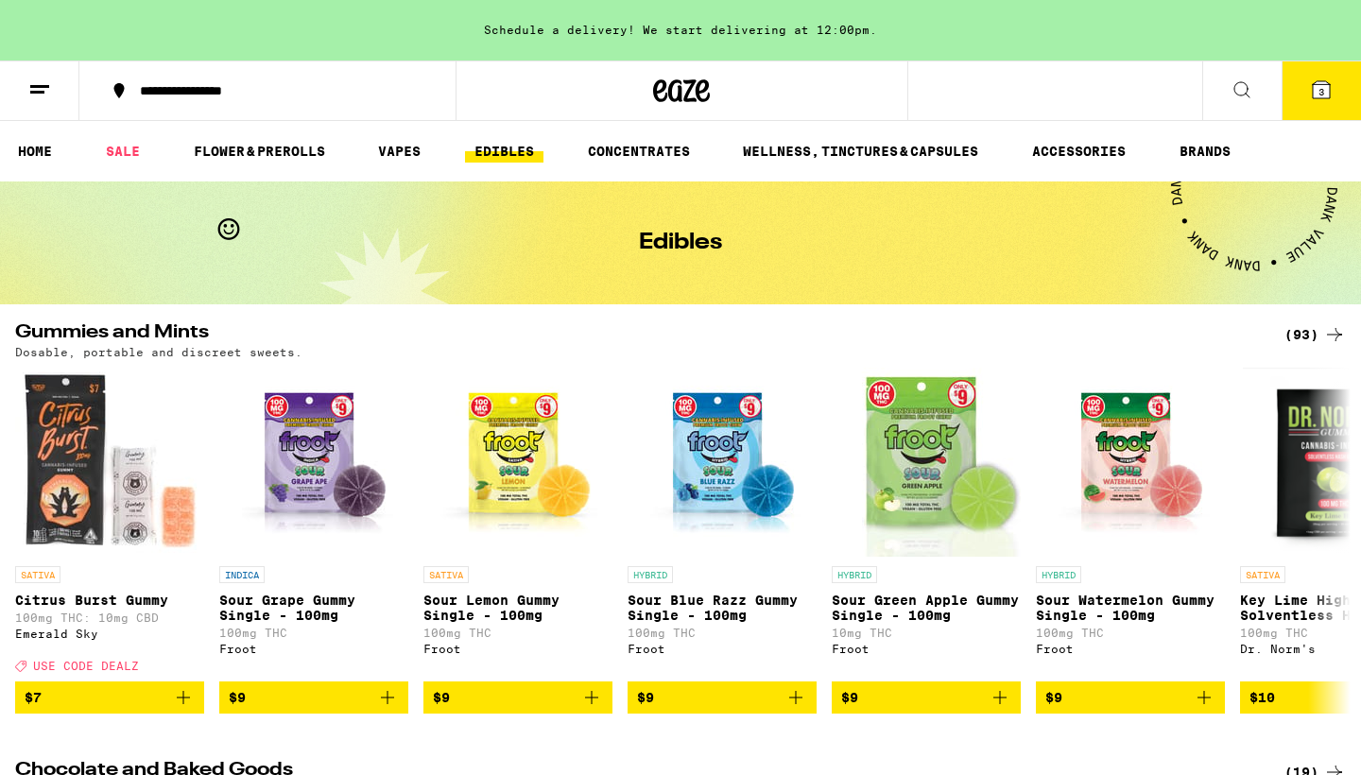
click at [25, 85] on button at bounding box center [39, 91] width 79 height 60
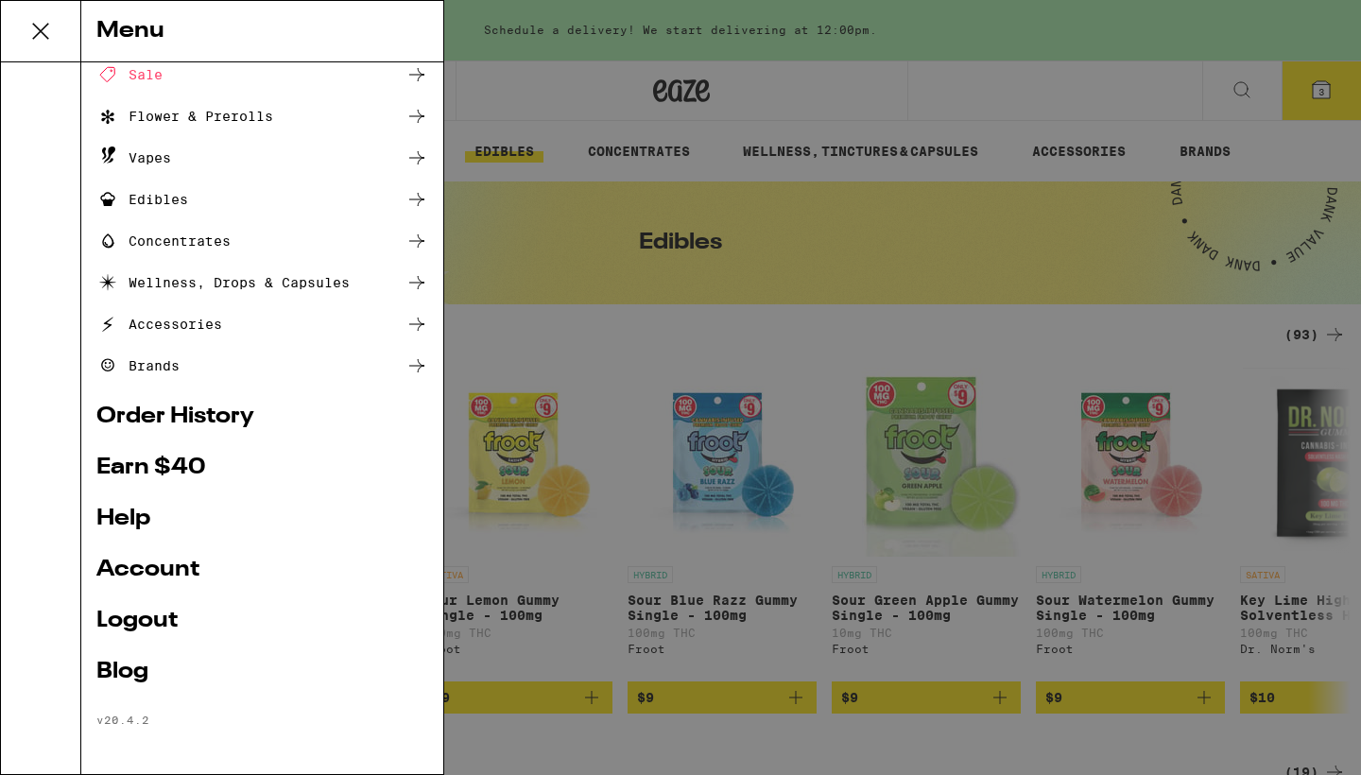
scroll to position [94, 0]
click at [164, 612] on link "Logout" at bounding box center [262, 620] width 332 height 23
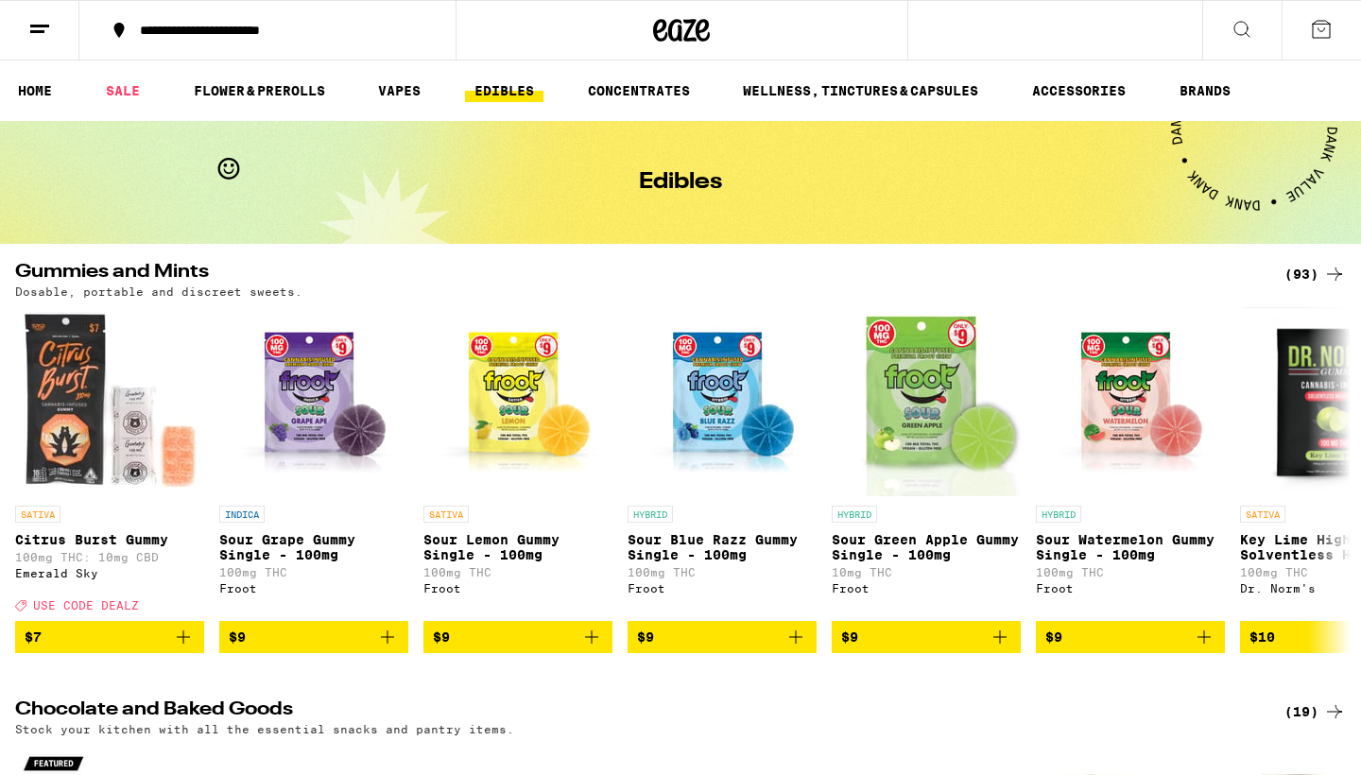
scroll to position [0, 0]
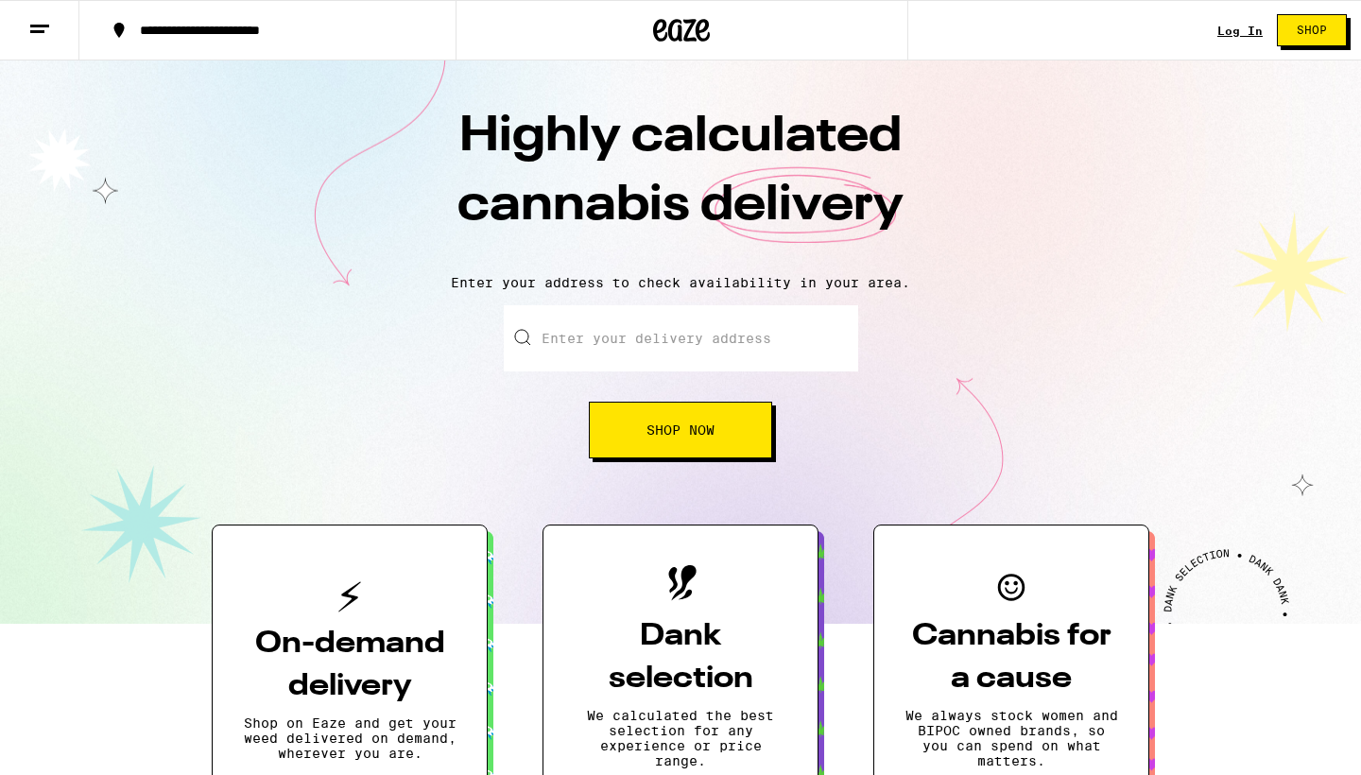
click at [1246, 28] on link "Log In" at bounding box center [1239, 31] width 45 height 12
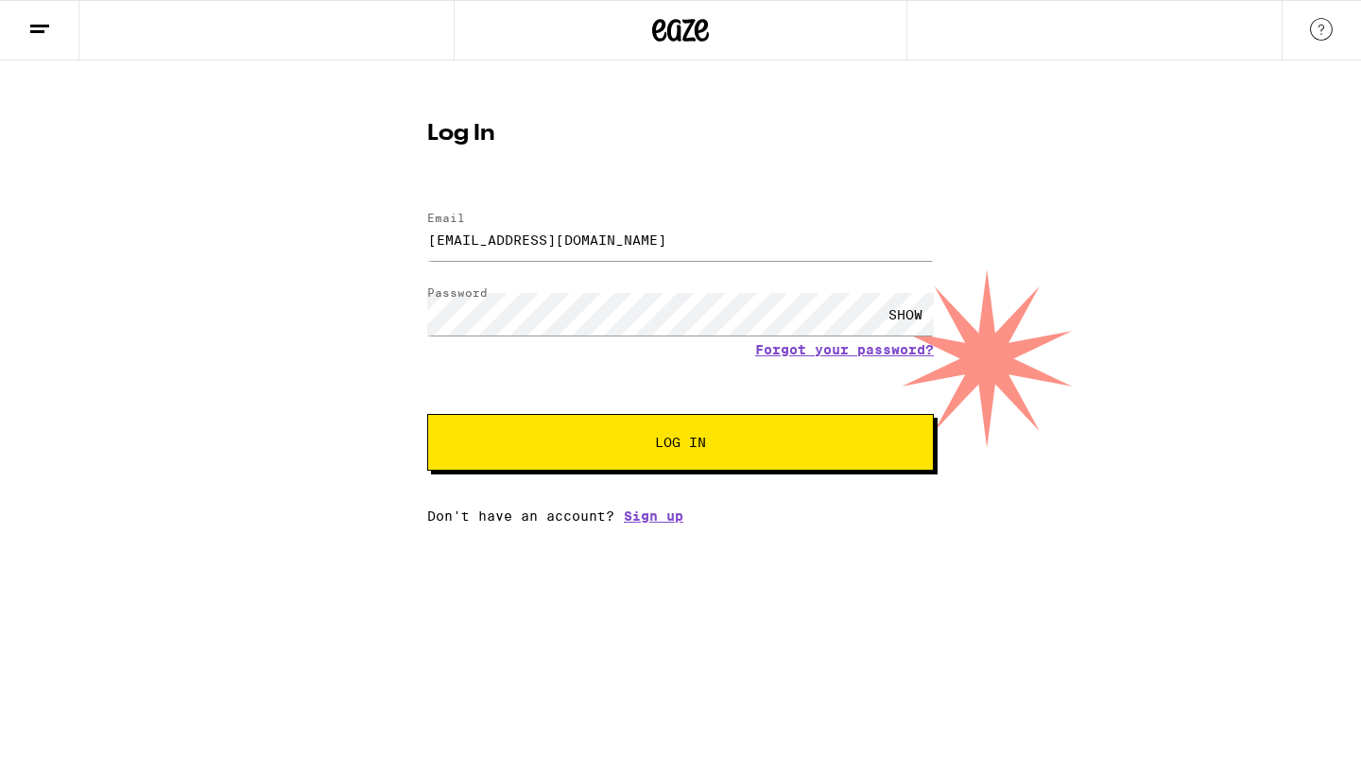
click at [656, 429] on button "Log In" at bounding box center [680, 442] width 506 height 57
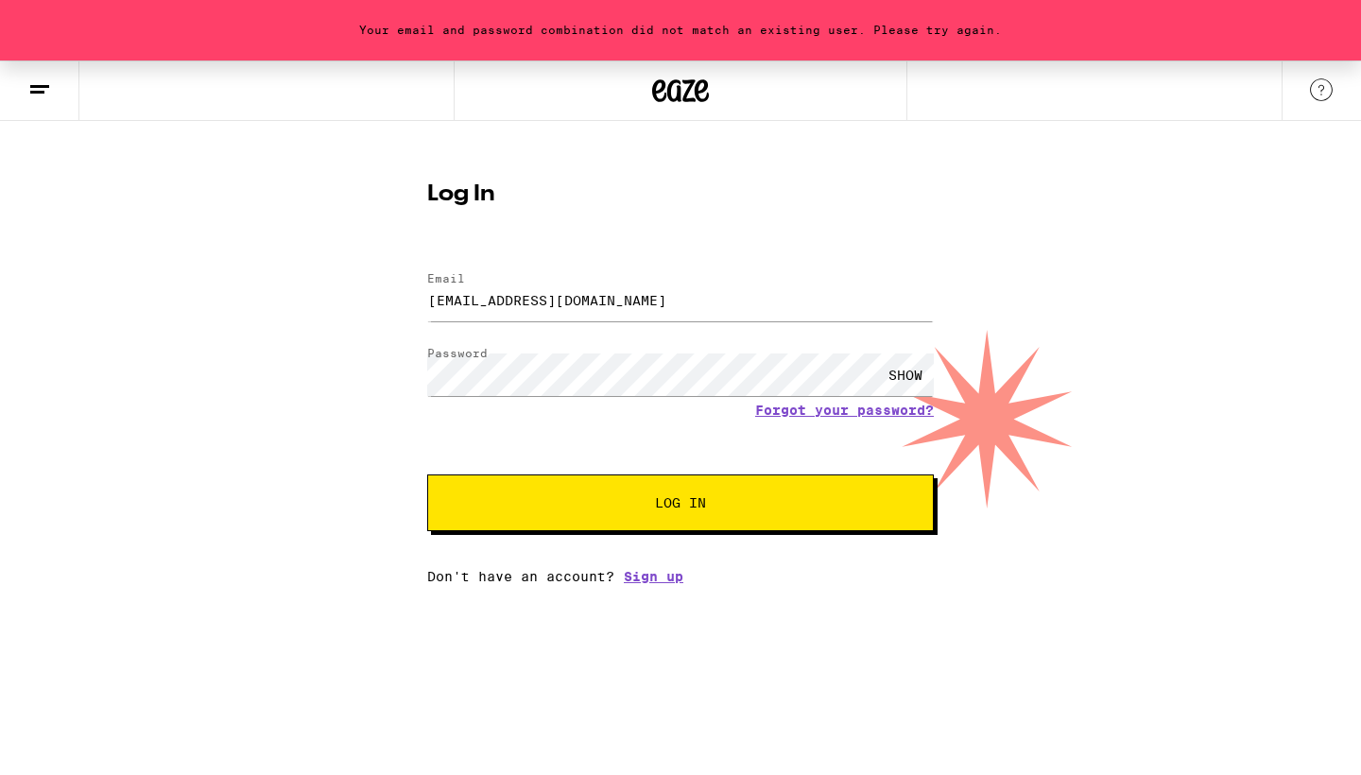
click at [692, 498] on span "Log In" at bounding box center [680, 502] width 51 height 13
click at [725, 300] on input "[EMAIL_ADDRESS][DOMAIN_NAME]" at bounding box center [680, 300] width 506 height 43
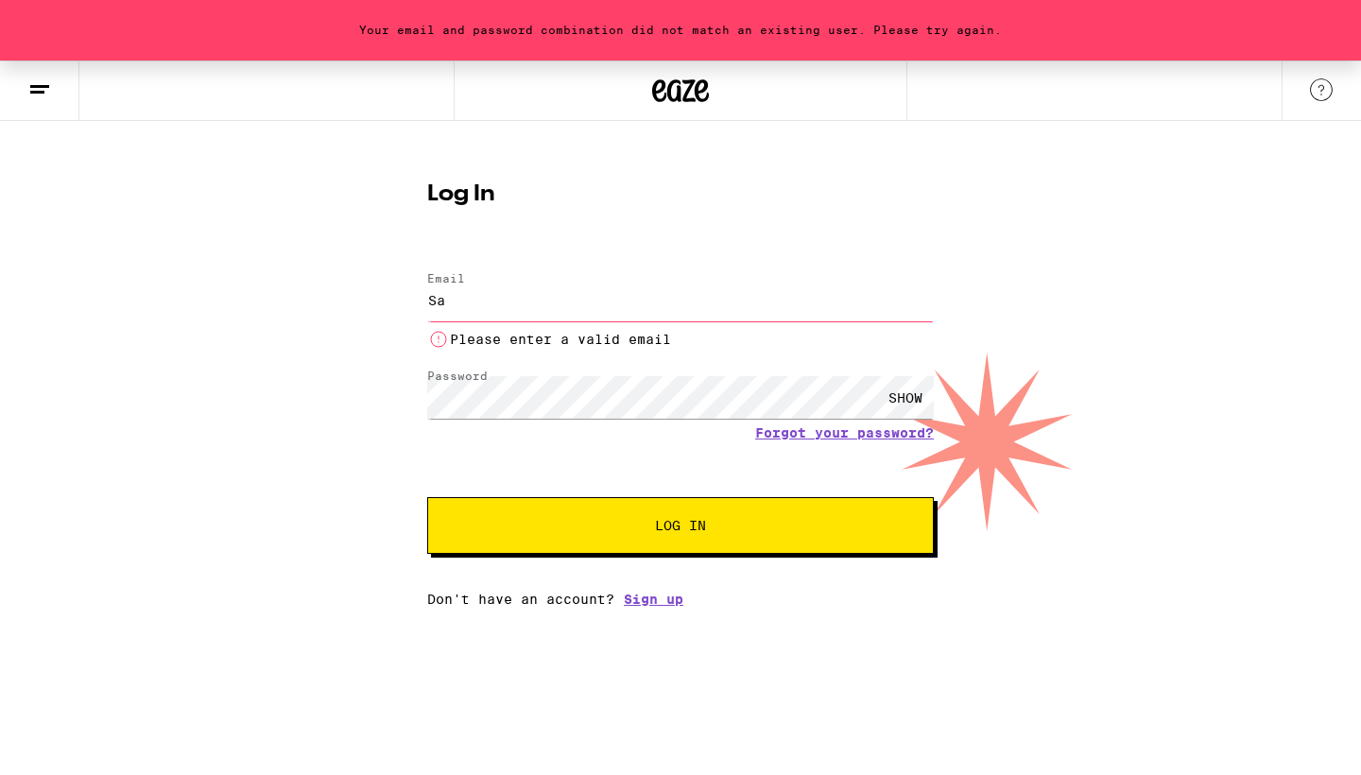
type input "S"
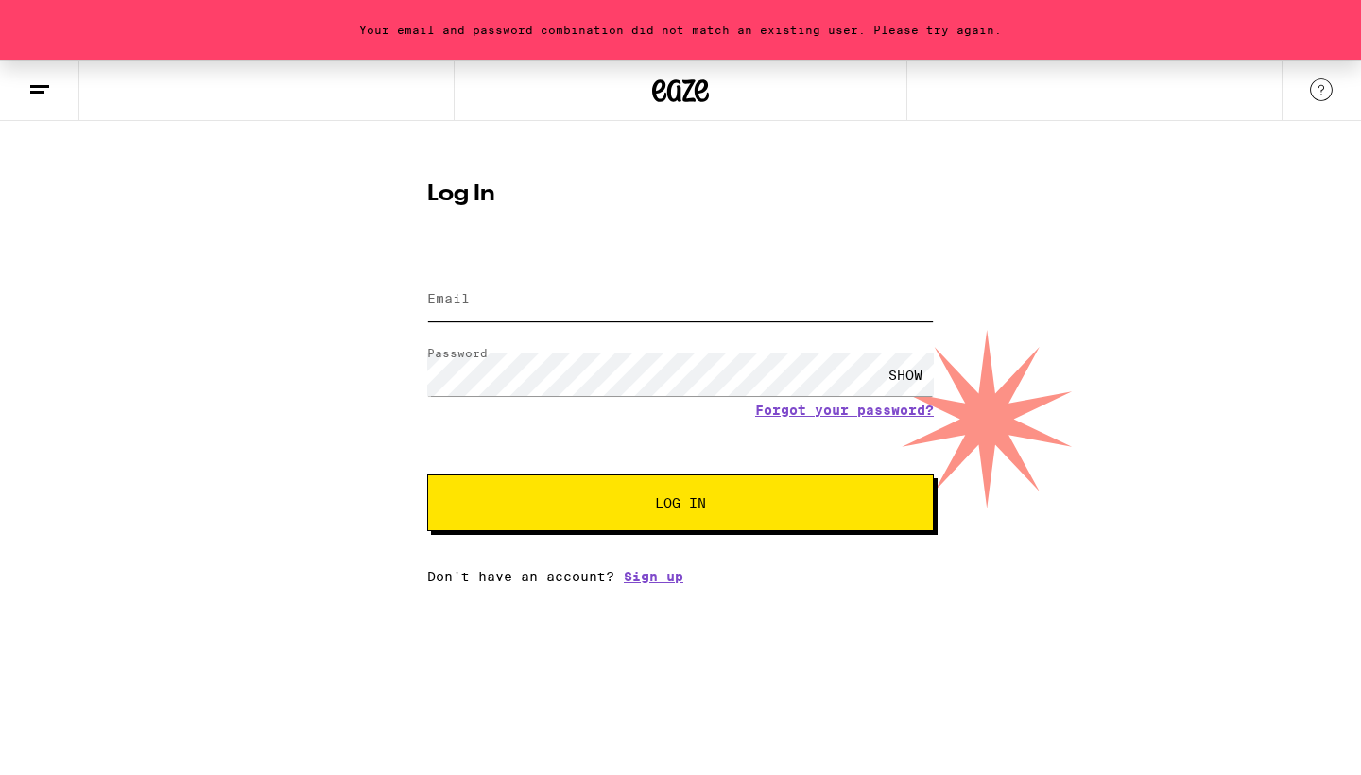
type input "[EMAIL_ADDRESS][DOMAIN_NAME]"
